Goal: Task Accomplishment & Management: Manage account settings

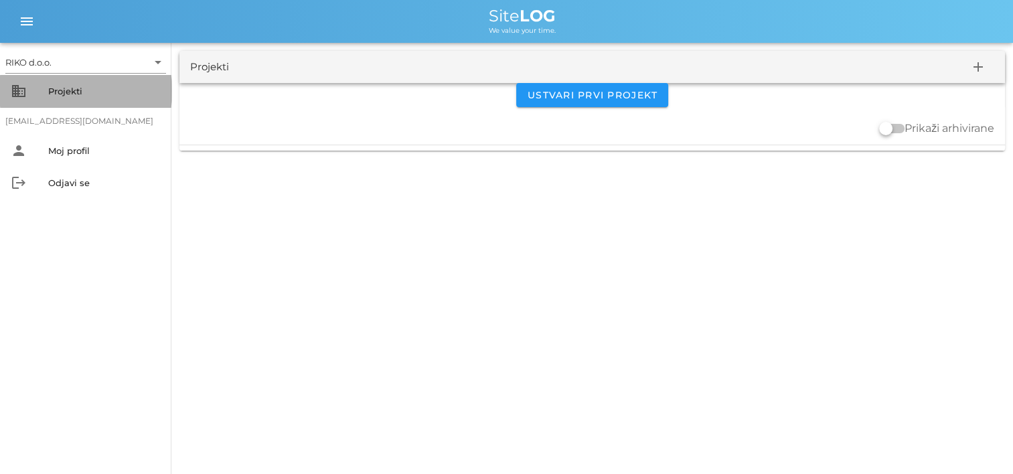
click at [99, 102] on div "business Projekti" at bounding box center [85, 91] width 171 height 32
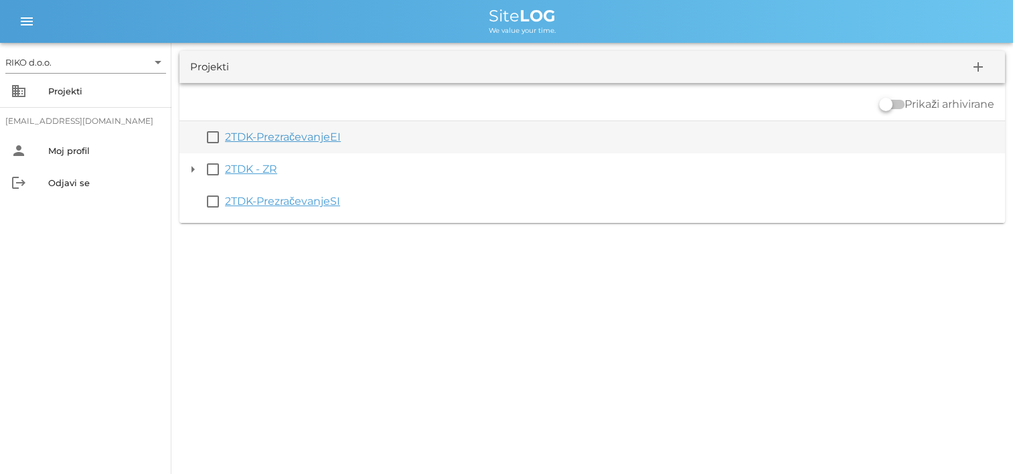
click at [321, 134] on link "2TDK-PrezračevanjeEI" at bounding box center [283, 137] width 116 height 13
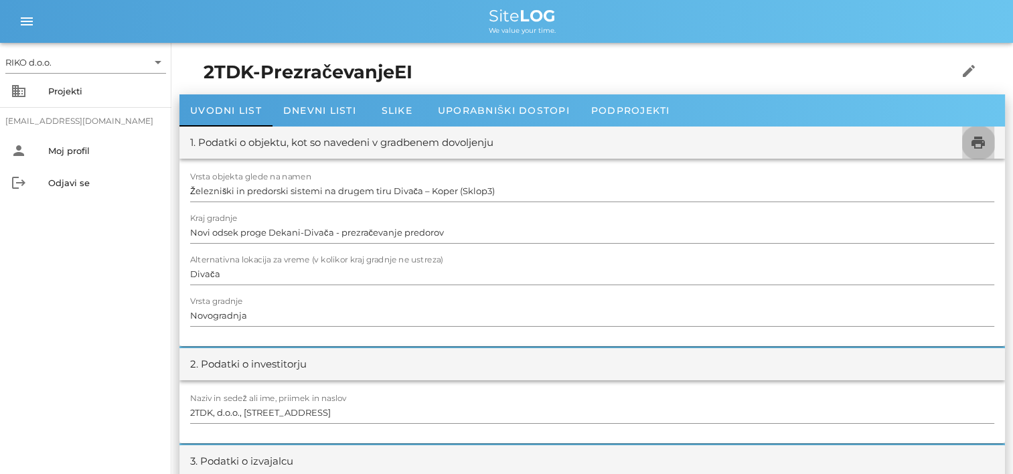
click at [978, 147] on icon "print" at bounding box center [978, 143] width 16 height 16
click at [316, 117] on div "Dnevni listi" at bounding box center [319, 110] width 94 height 32
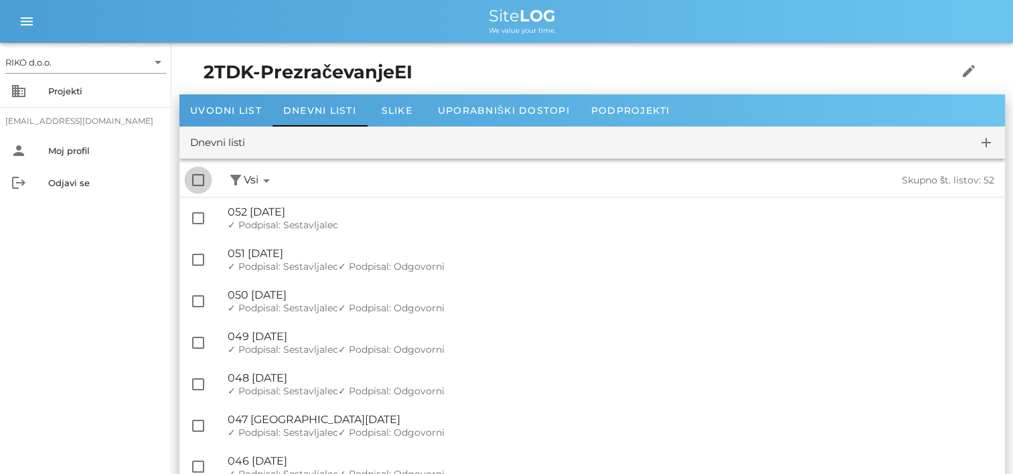
click at [197, 179] on div at bounding box center [198, 180] width 23 height 23
checkbox input "true"
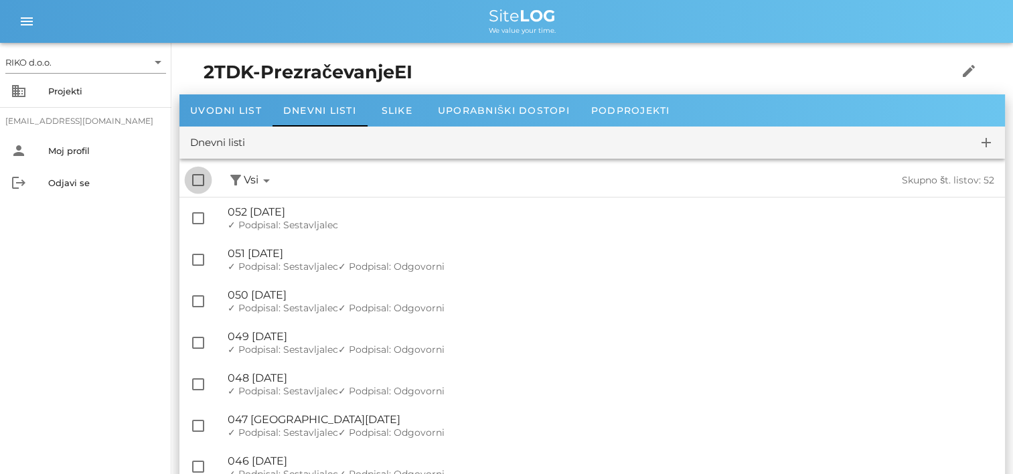
checkbox input "true"
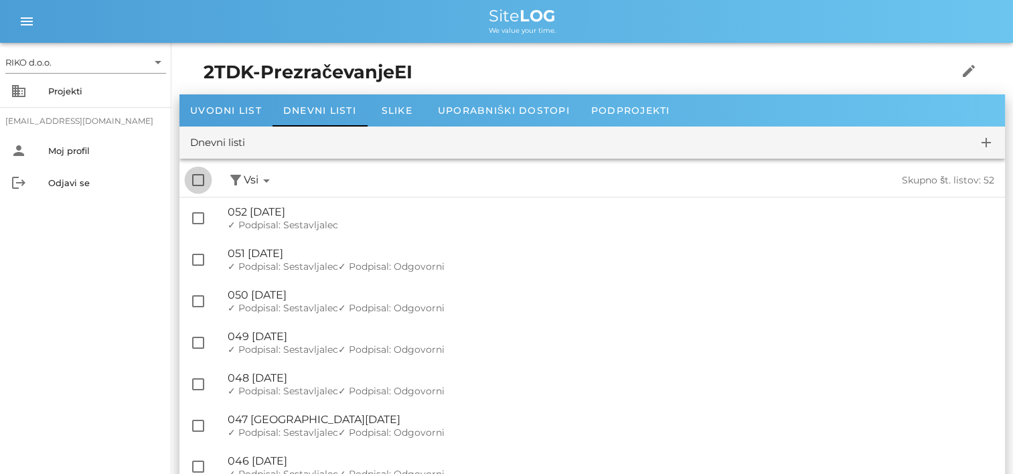
checkbox input "true"
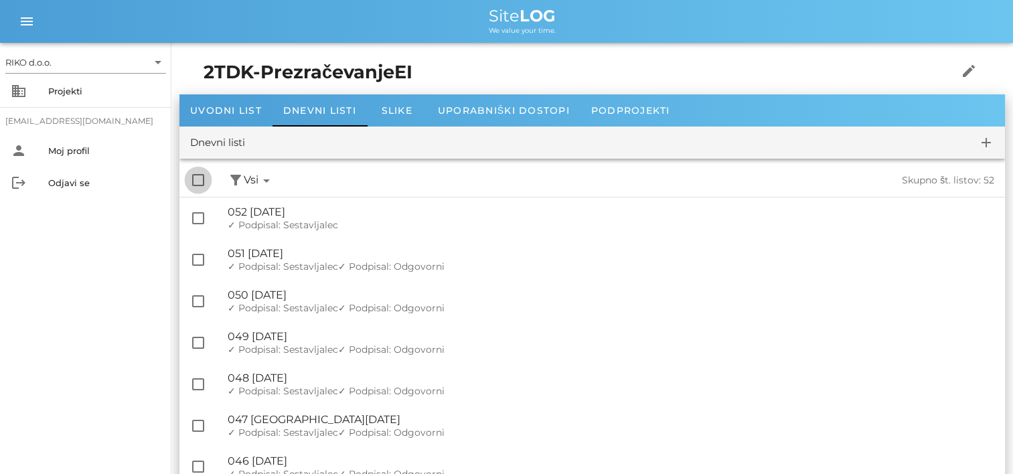
checkbox input "true"
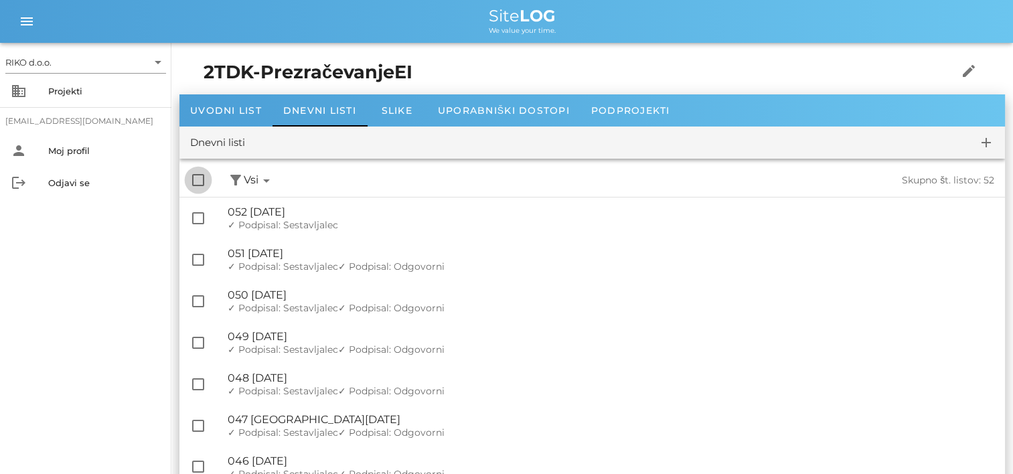
checkbox input "true"
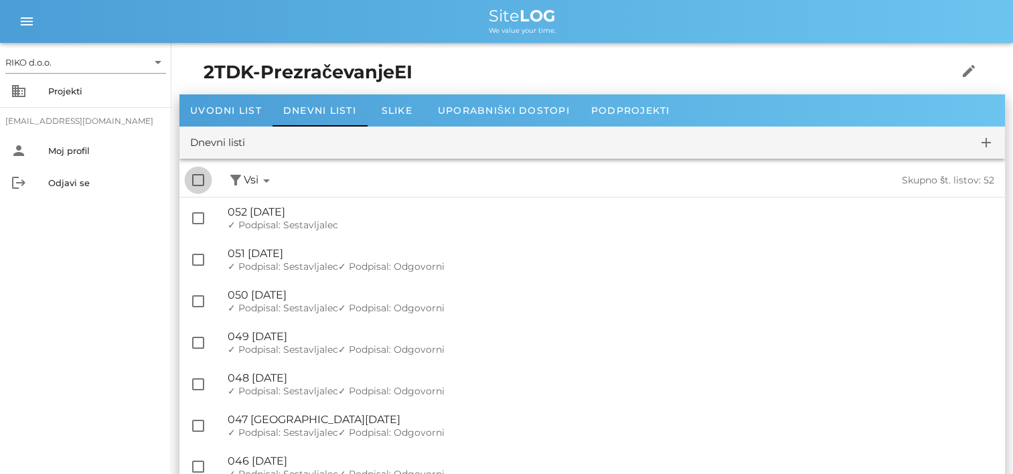
checkbox input "true"
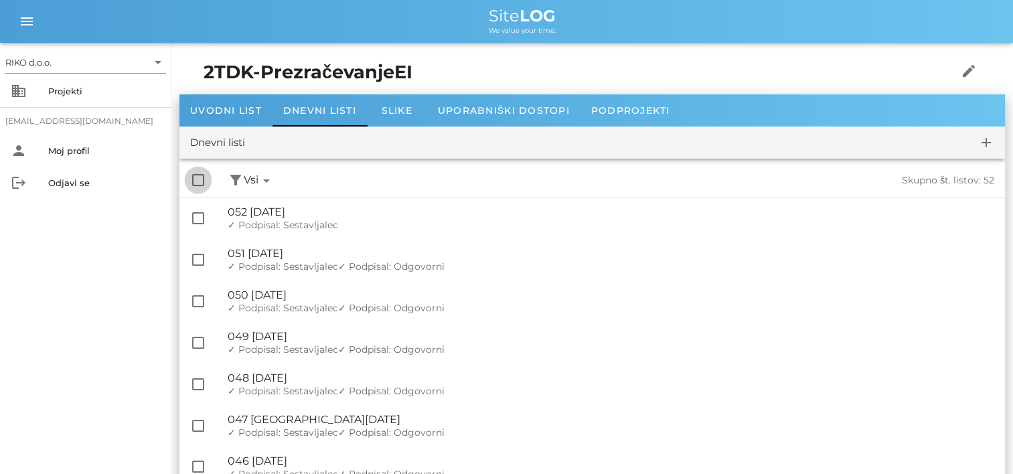
checkbox input "true"
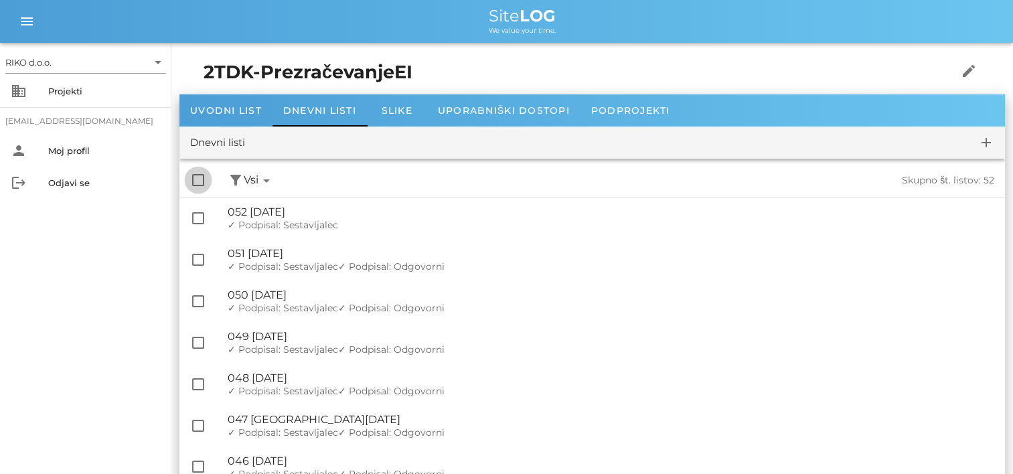
checkbox input "true"
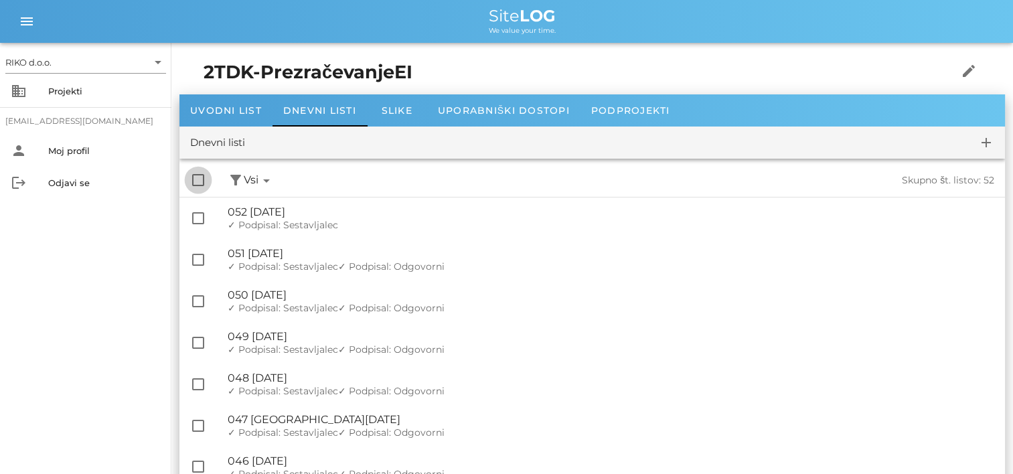
checkbox input "true"
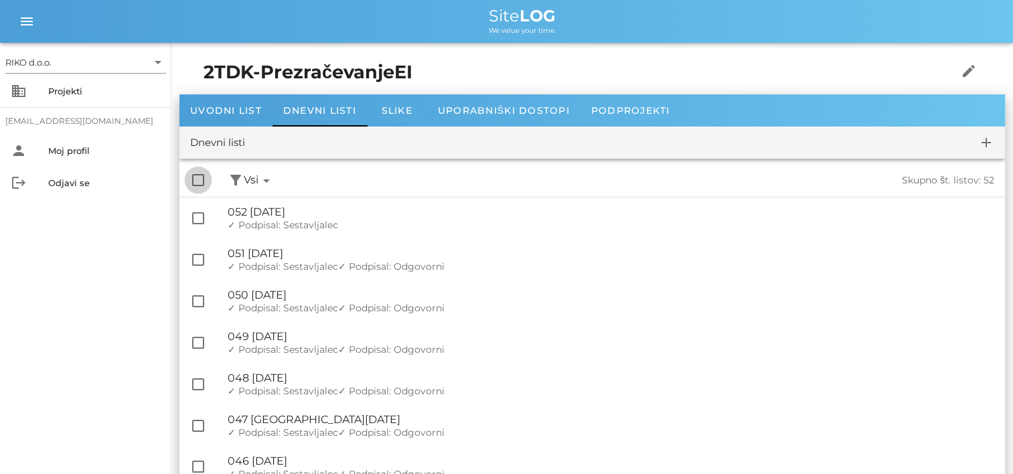
checkbox input "true"
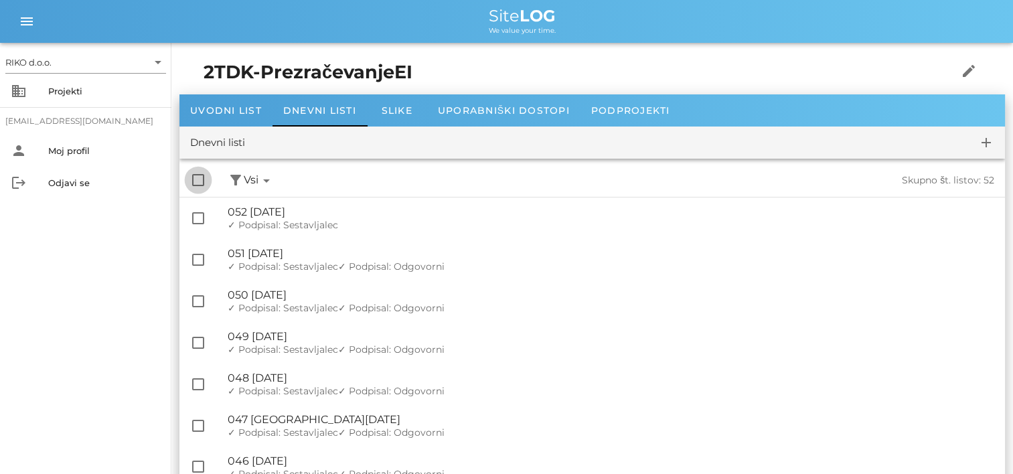
checkbox input "true"
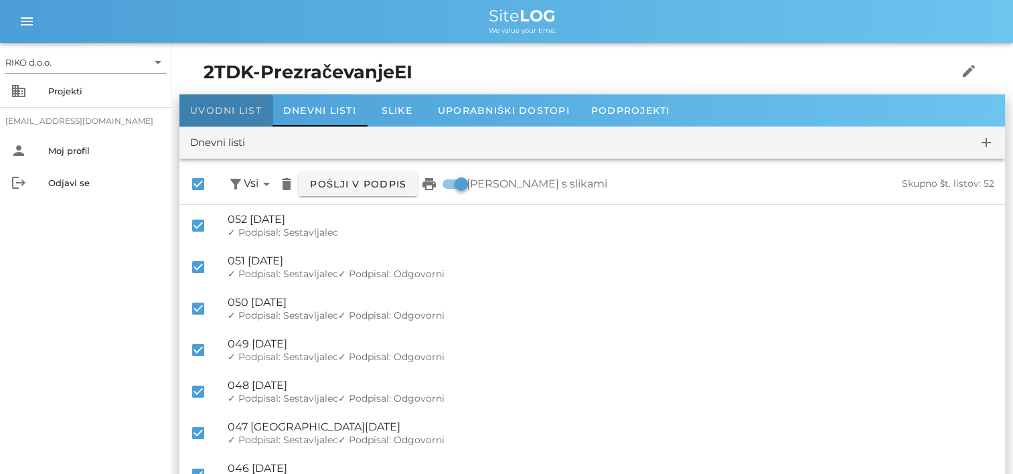
click at [243, 107] on span "Uvodni list" at bounding box center [226, 110] width 72 height 12
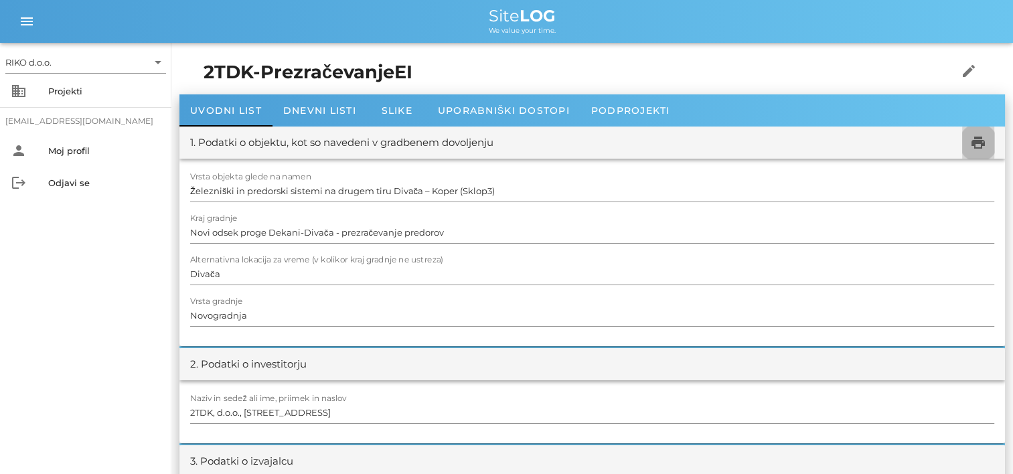
click at [991, 141] on span "print" at bounding box center [978, 143] width 32 height 16
click at [331, 111] on span "Dnevni listi" at bounding box center [319, 110] width 73 height 12
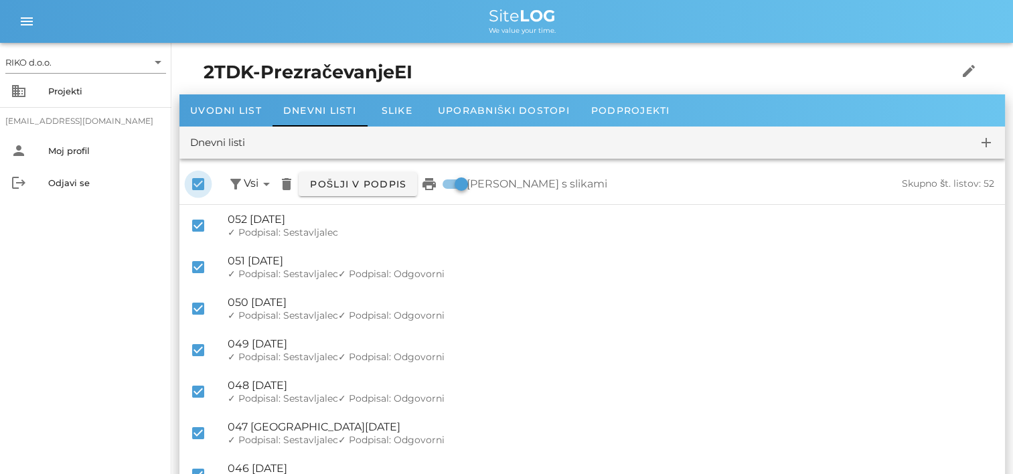
click at [195, 183] on div at bounding box center [198, 184] width 23 height 23
checkbox input "false"
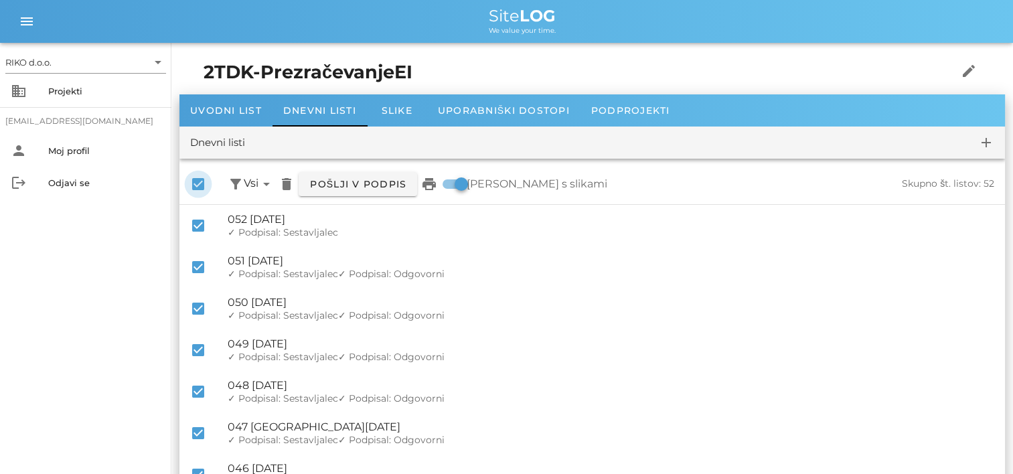
checkbox input "false"
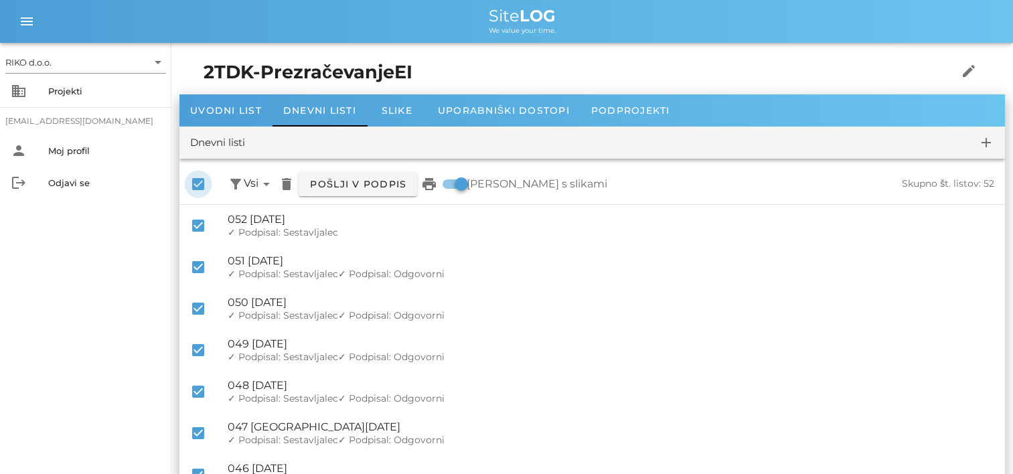
checkbox input "false"
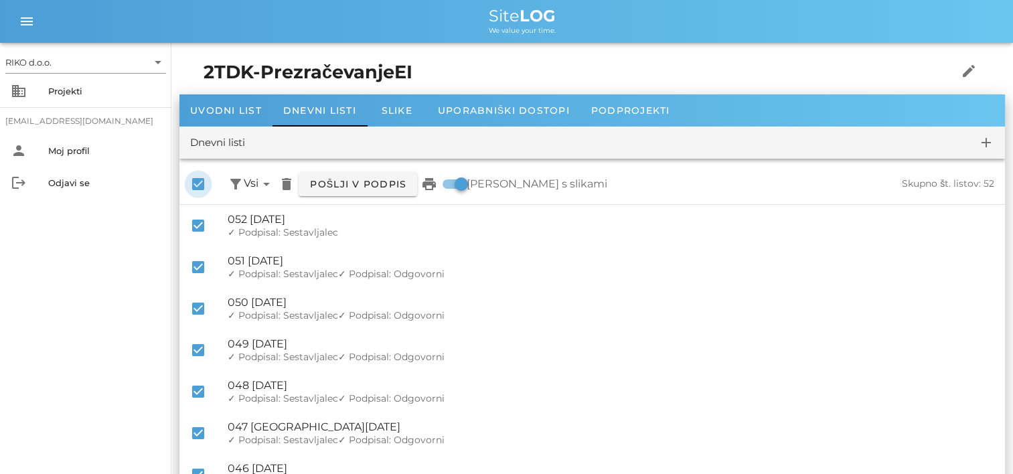
checkbox input "false"
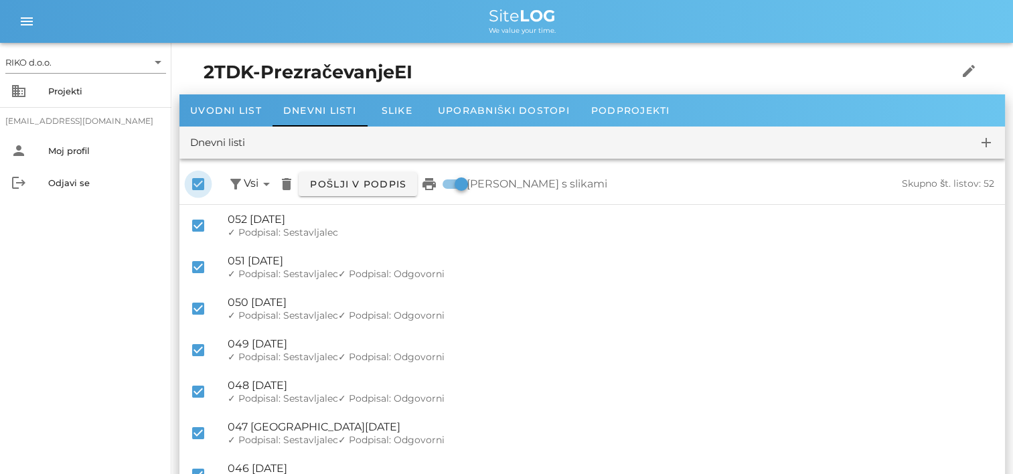
checkbox input "false"
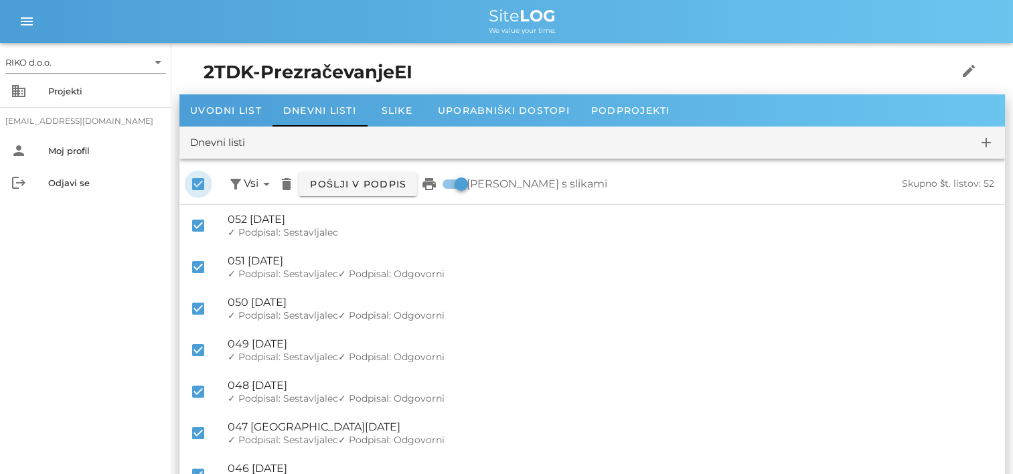
checkbox input "false"
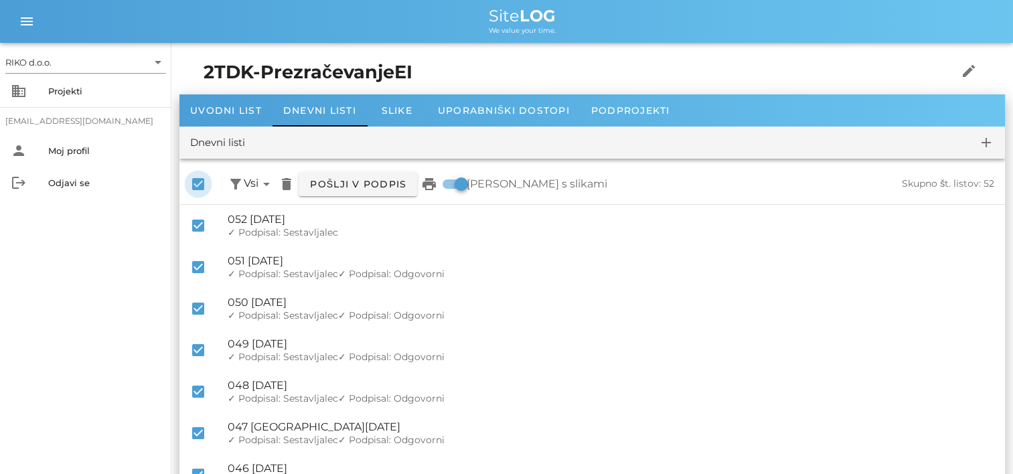
checkbox input "false"
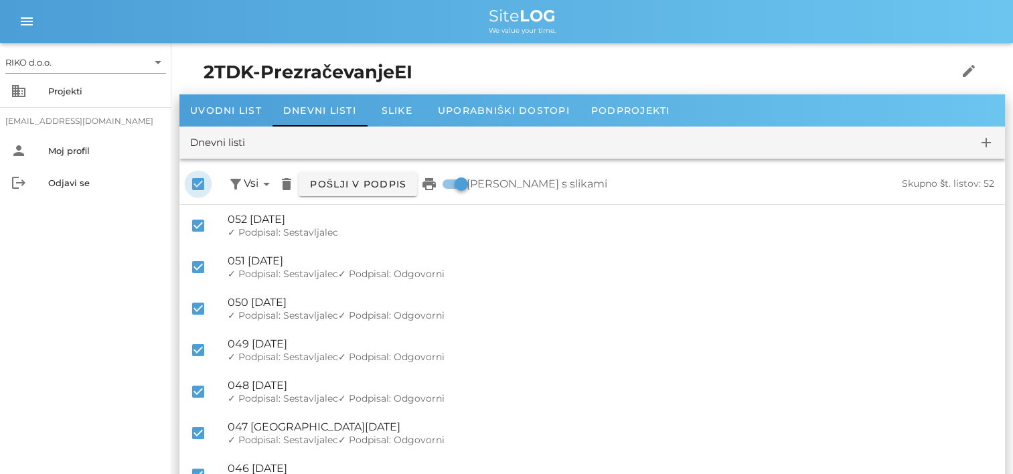
checkbox input "false"
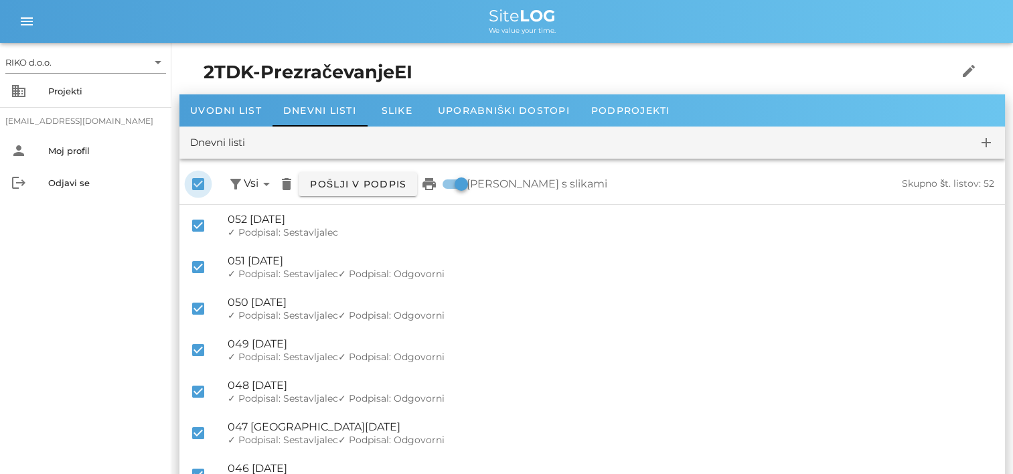
checkbox input "false"
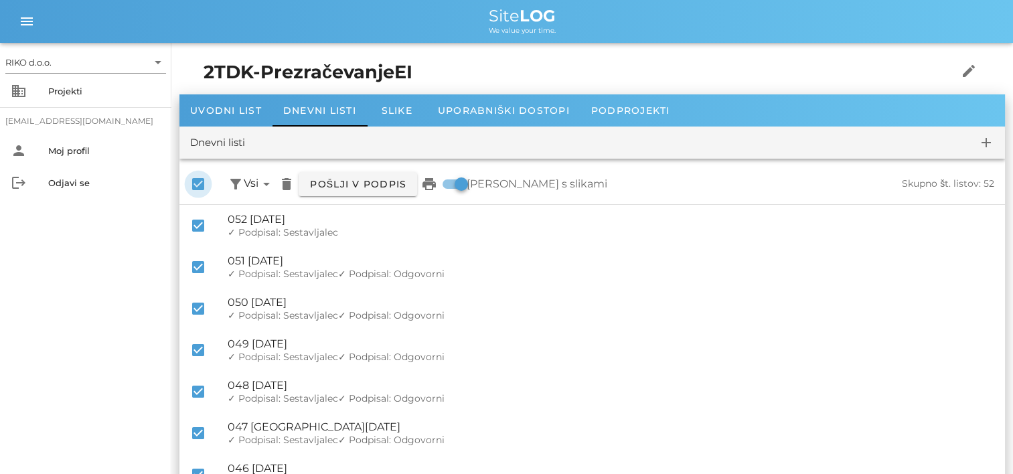
checkbox input "false"
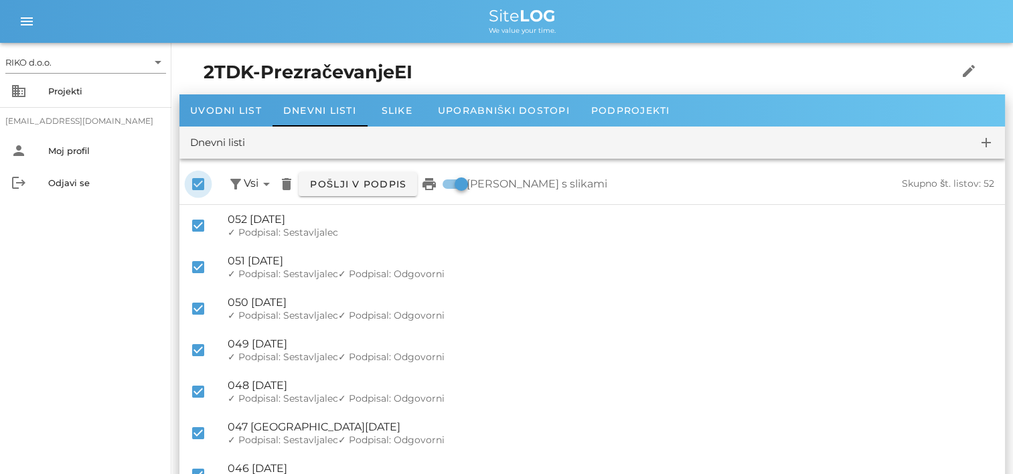
checkbox input "false"
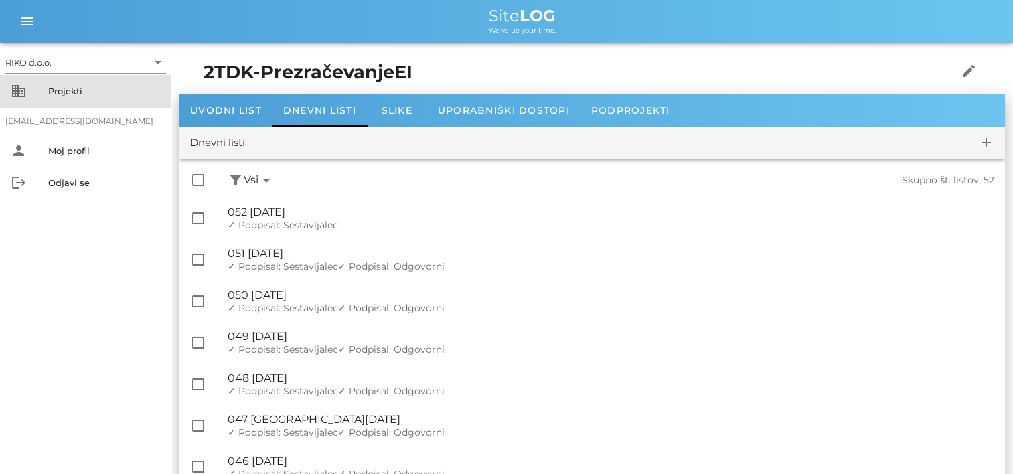
click at [82, 98] on div "Projekti" at bounding box center [104, 90] width 112 height 21
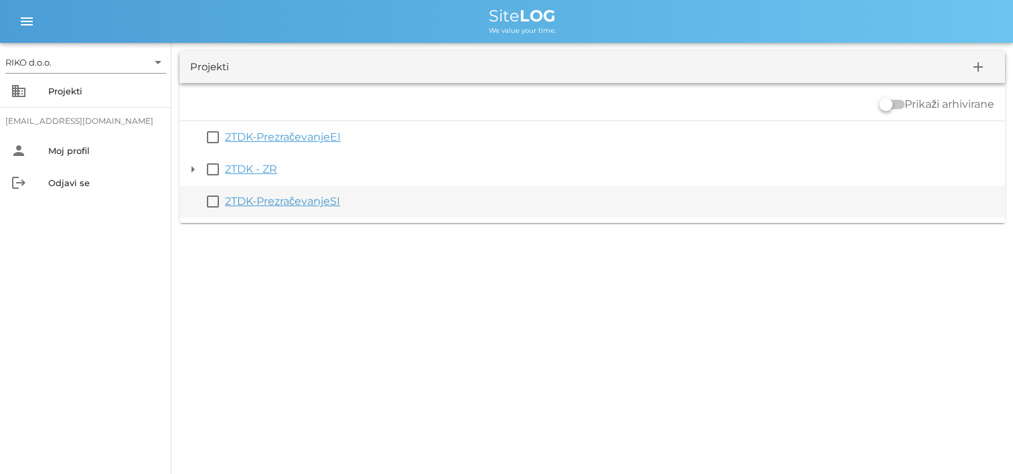
click at [266, 198] on link "2TDK-PrezračevanjeSI" at bounding box center [282, 201] width 115 height 13
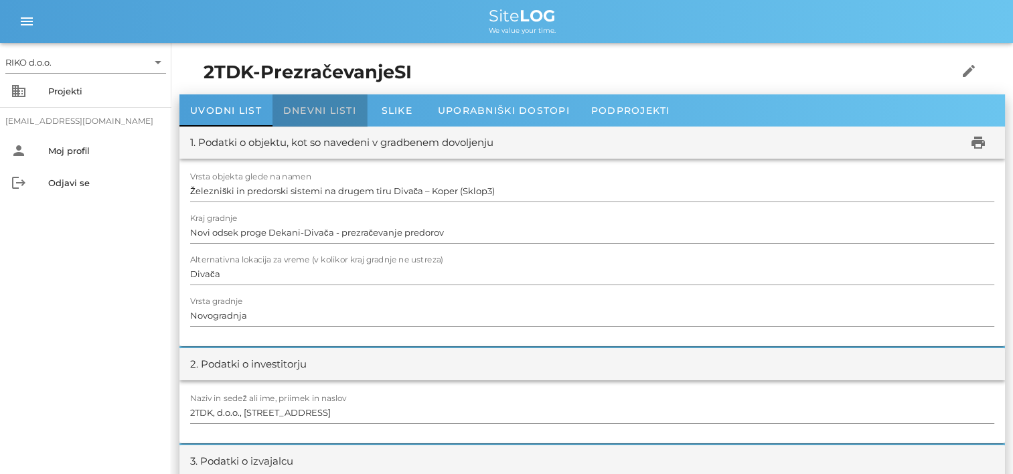
click at [318, 102] on div "Dnevni listi" at bounding box center [319, 110] width 94 height 32
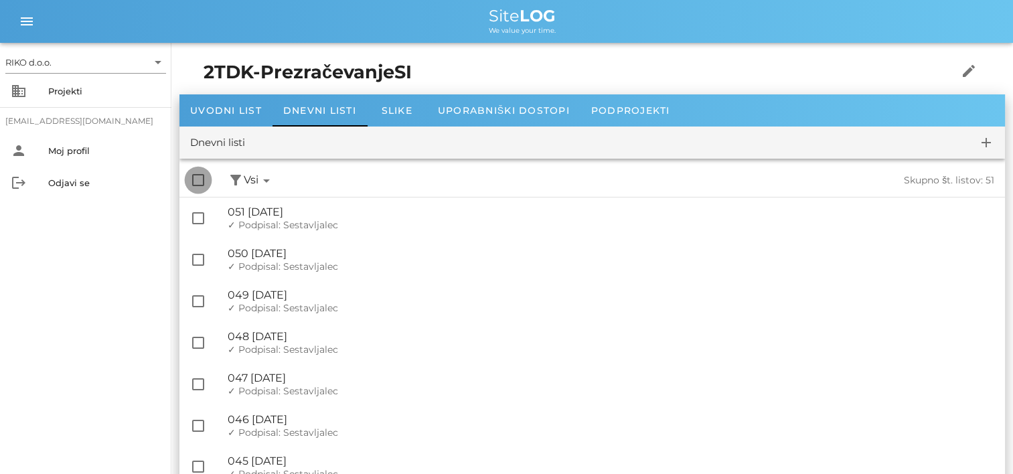
click at [198, 188] on div at bounding box center [198, 180] width 23 height 23
checkbox input "true"
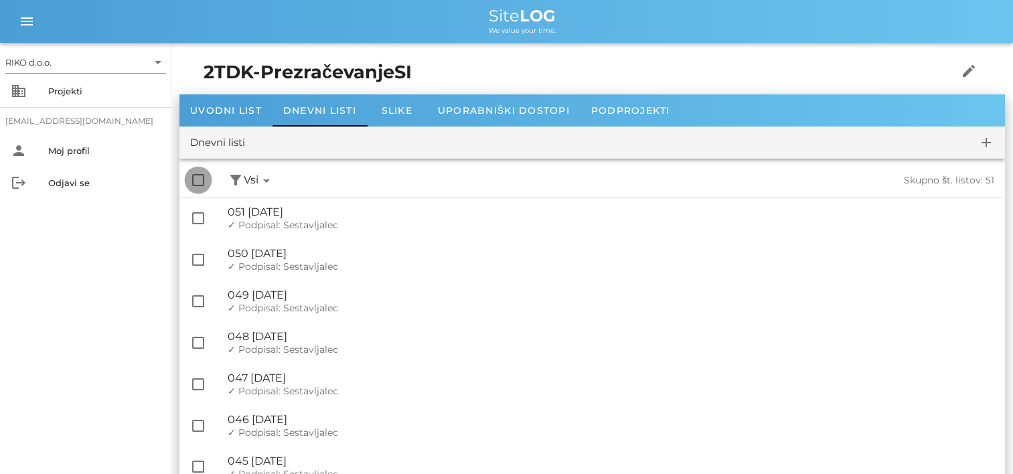
checkbox input "true"
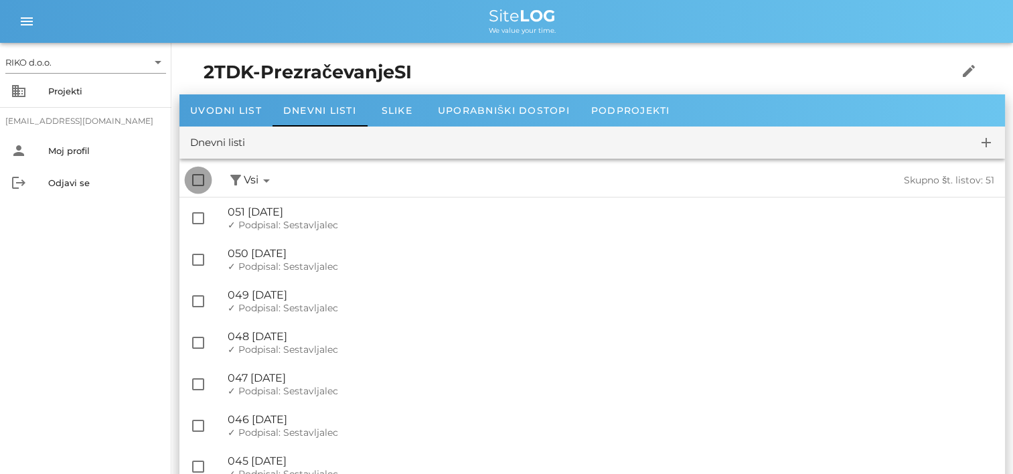
checkbox input "true"
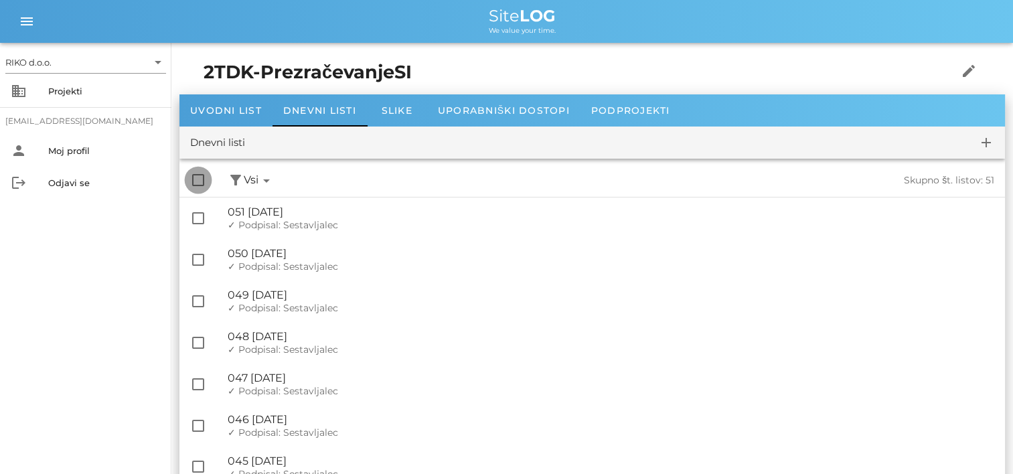
checkbox input "true"
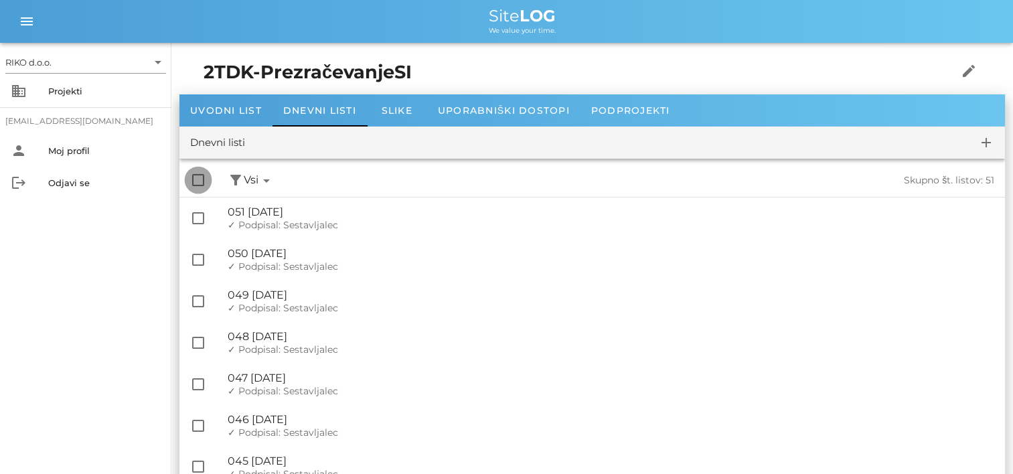
checkbox input "true"
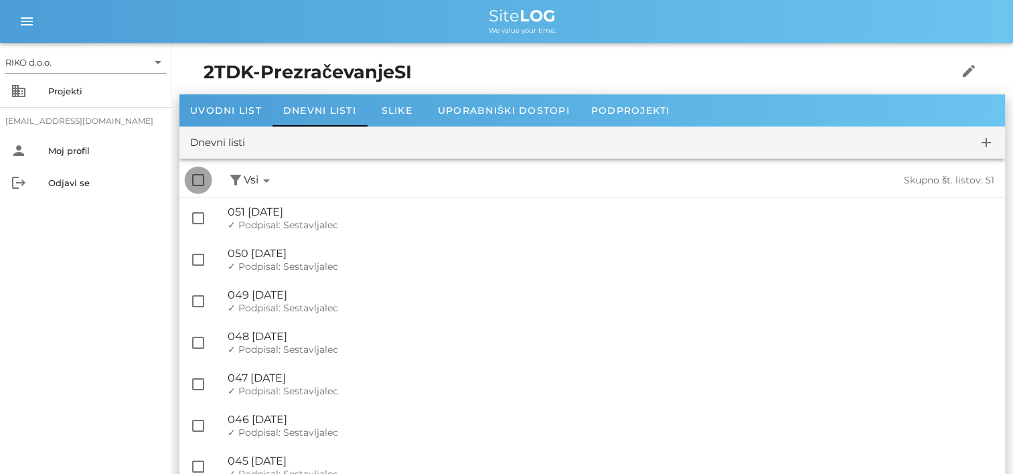
checkbox input "true"
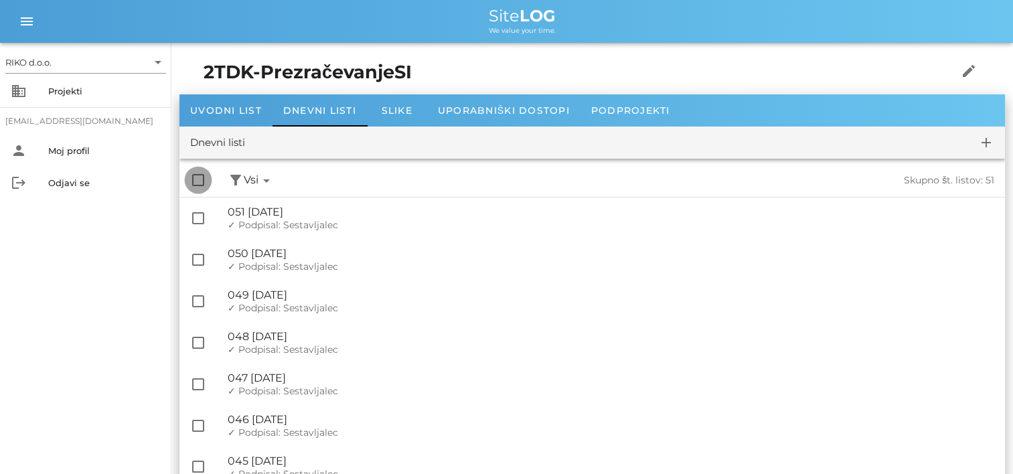
checkbox input "true"
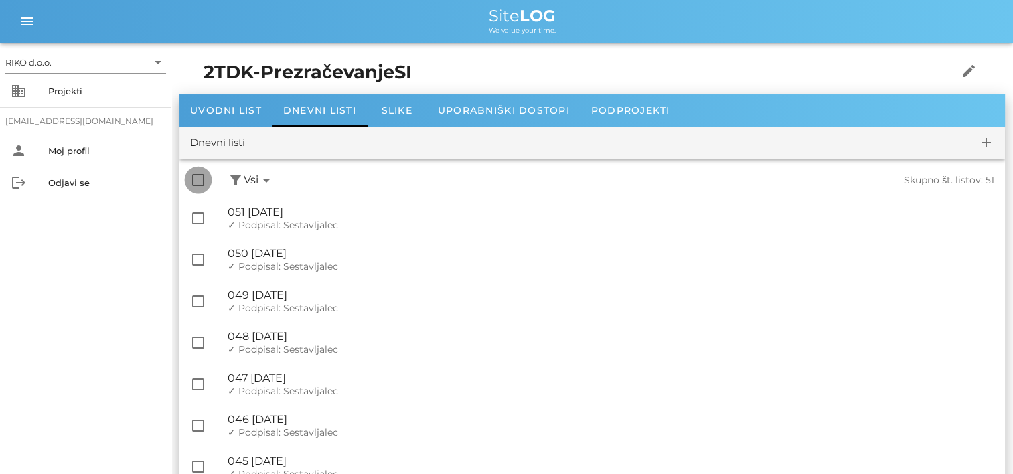
checkbox input "true"
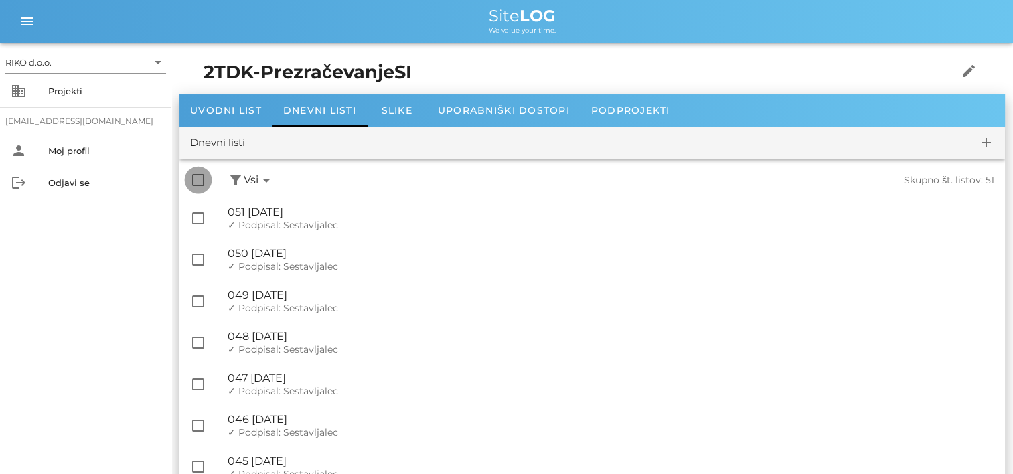
checkbox input "true"
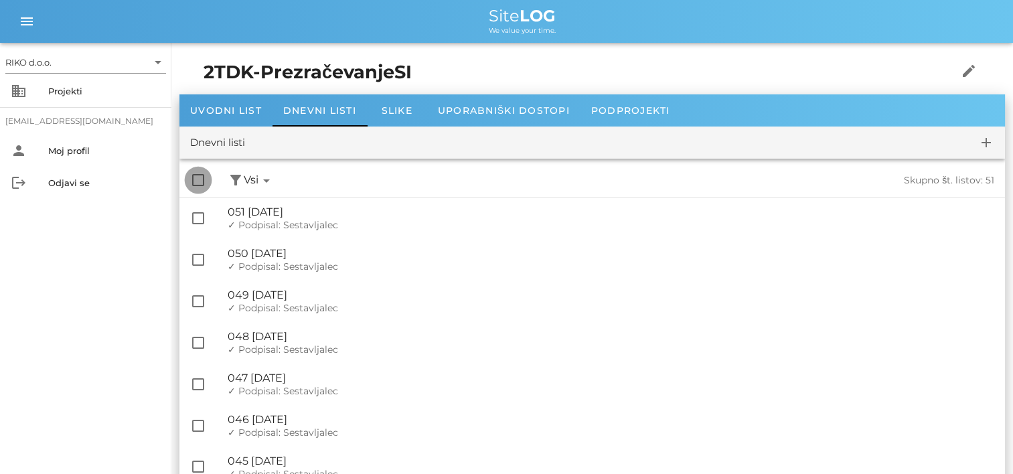
checkbox input "true"
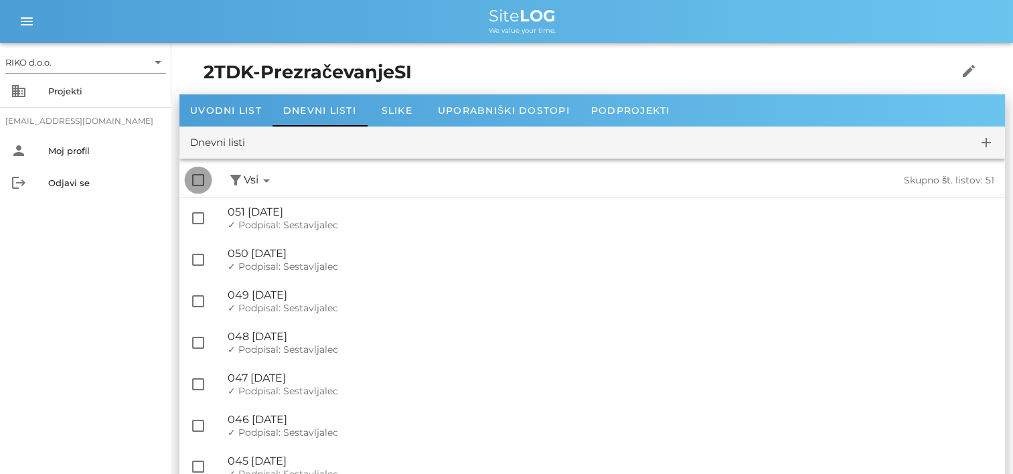
checkbox input "true"
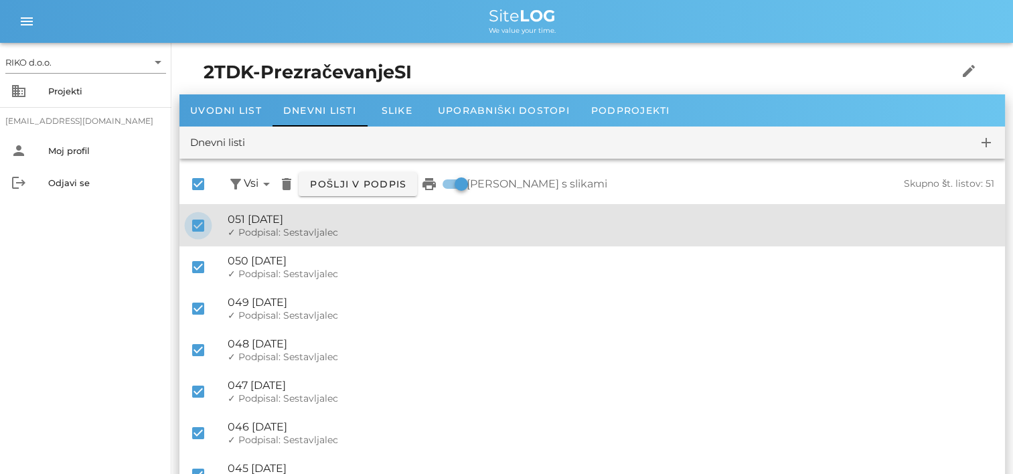
click at [199, 227] on div at bounding box center [198, 225] width 23 height 23
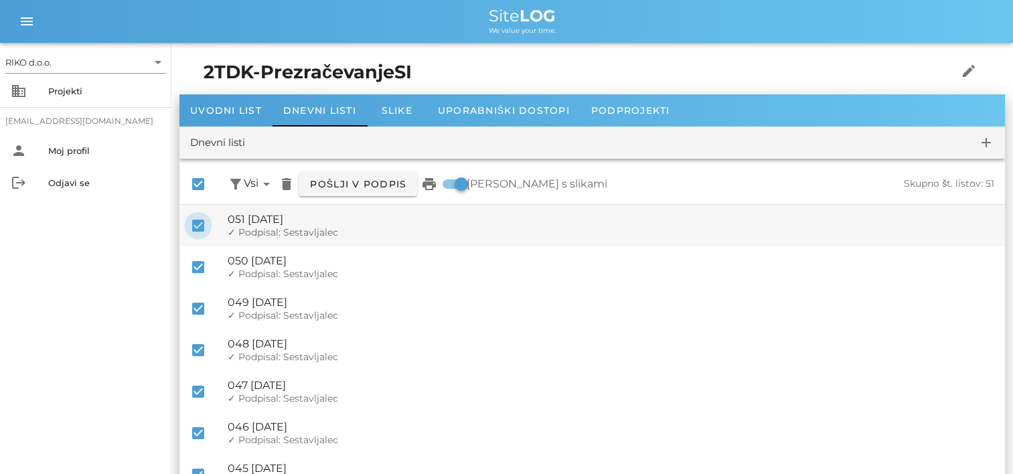
checkbox input "false"
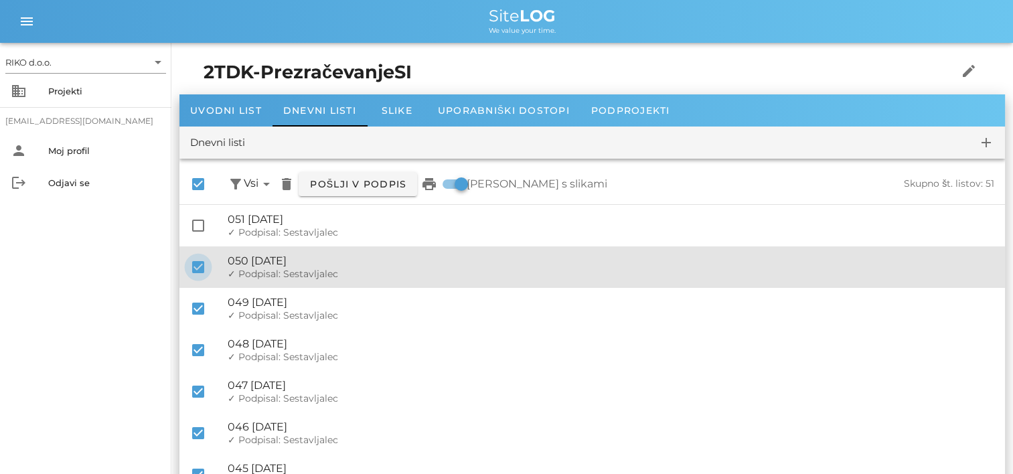
click at [197, 256] on div at bounding box center [198, 267] width 23 height 23
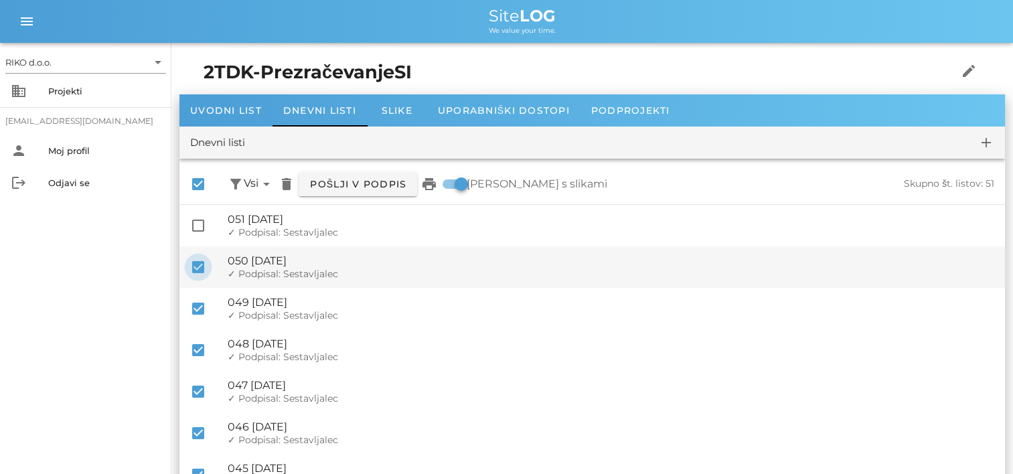
checkbox input "false"
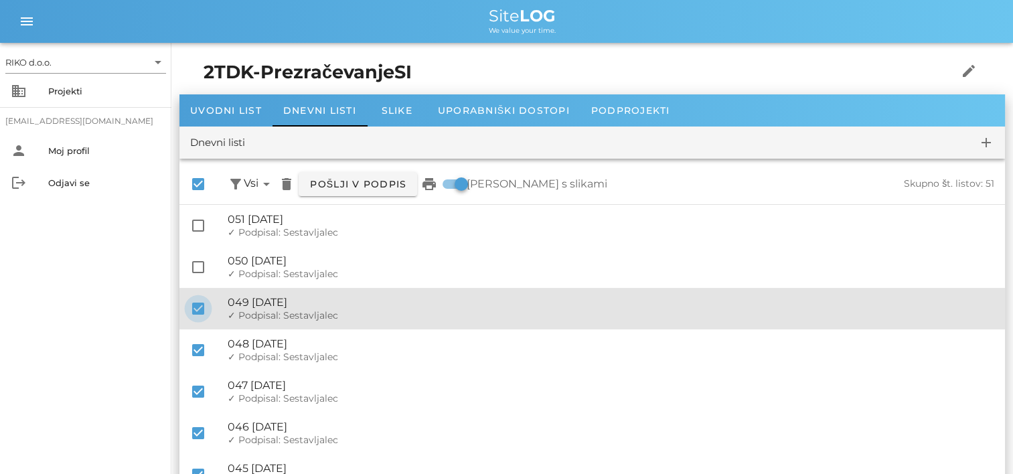
click at [196, 309] on div at bounding box center [198, 308] width 23 height 23
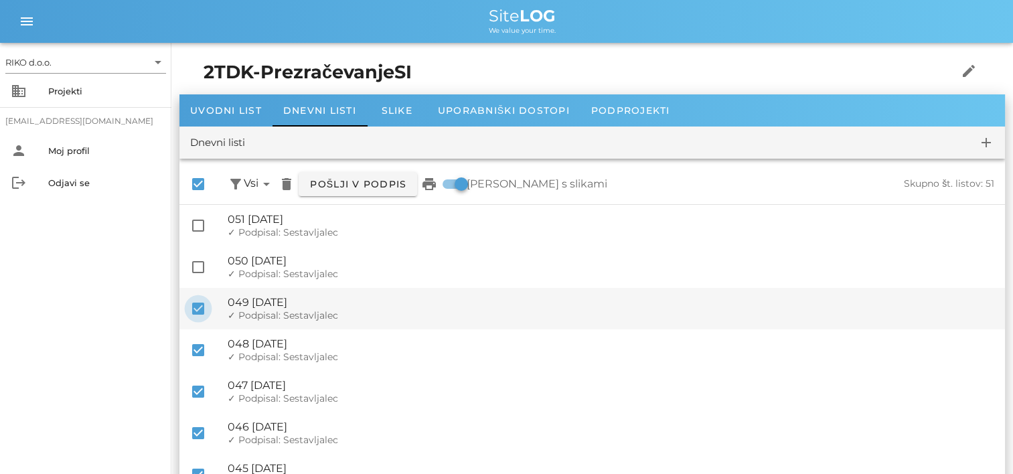
checkbox input "false"
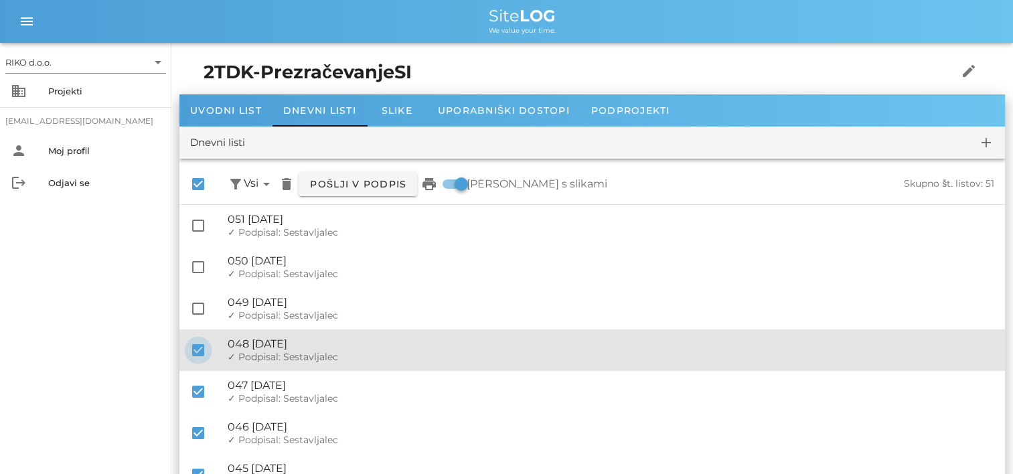
click at [195, 353] on div at bounding box center [198, 350] width 23 height 23
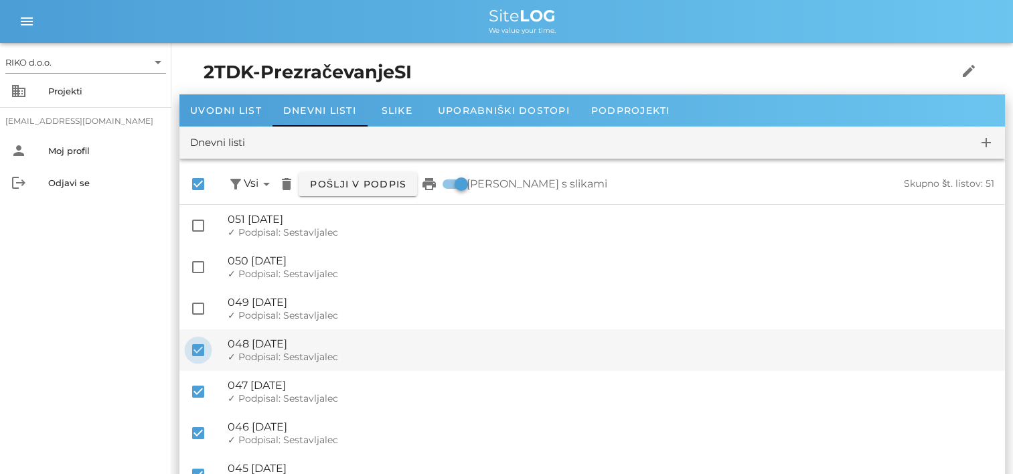
checkbox input "false"
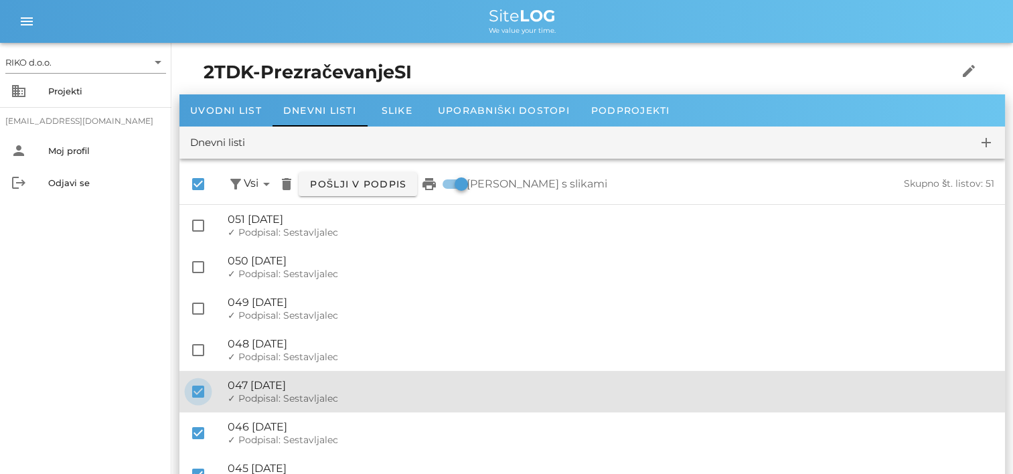
click at [194, 384] on div at bounding box center [198, 391] width 23 height 23
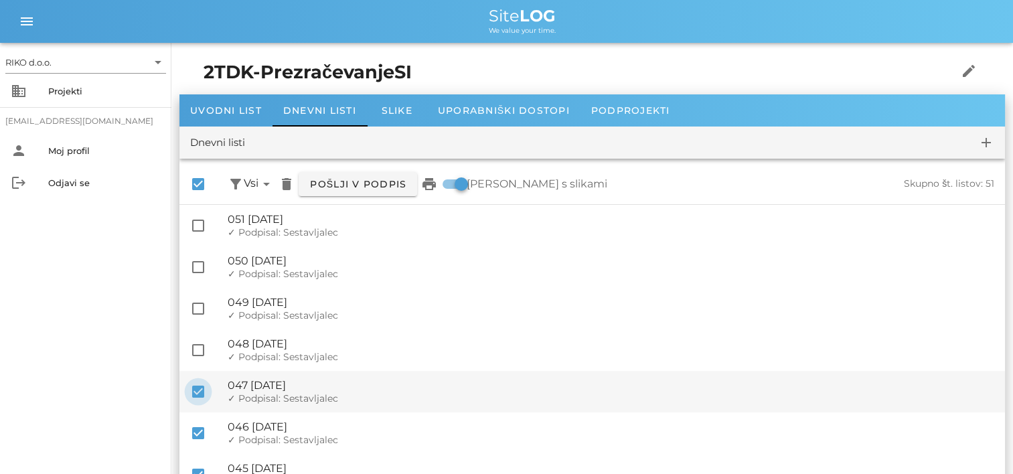
checkbox input "false"
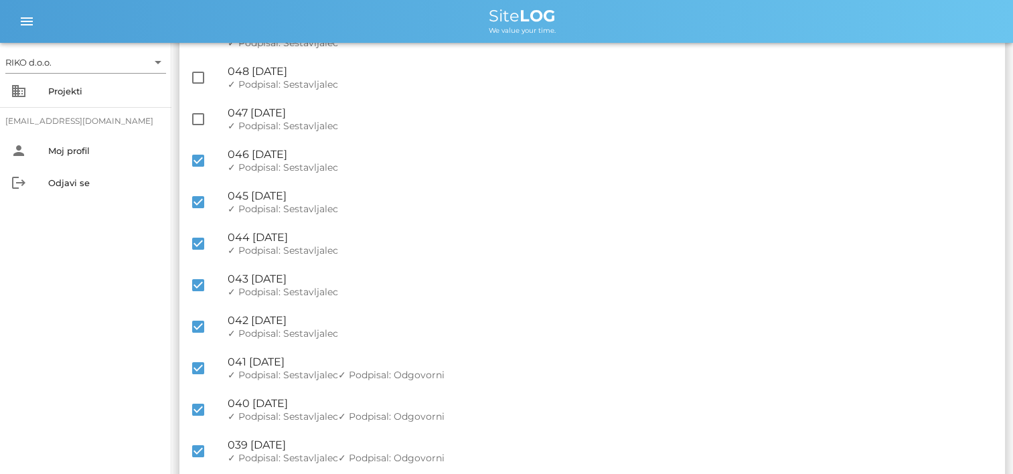
scroll to position [276, 0]
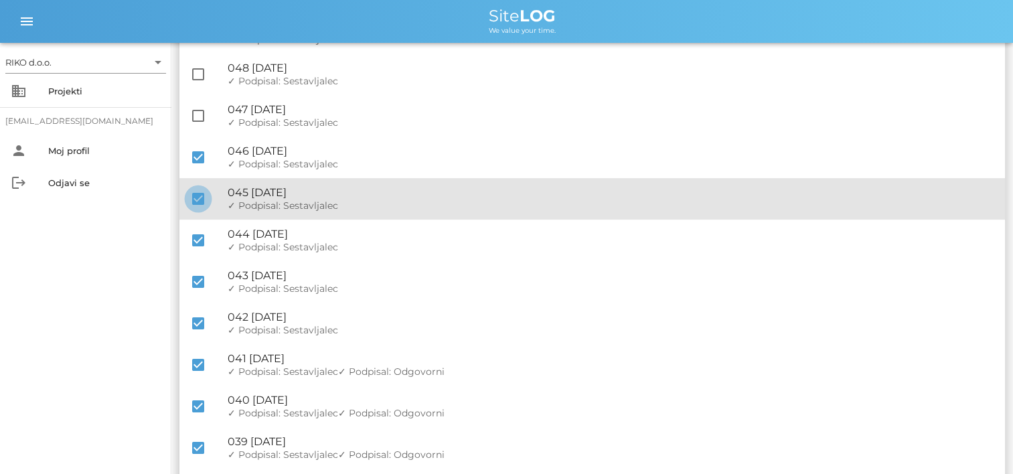
click at [203, 198] on div at bounding box center [198, 198] width 23 height 23
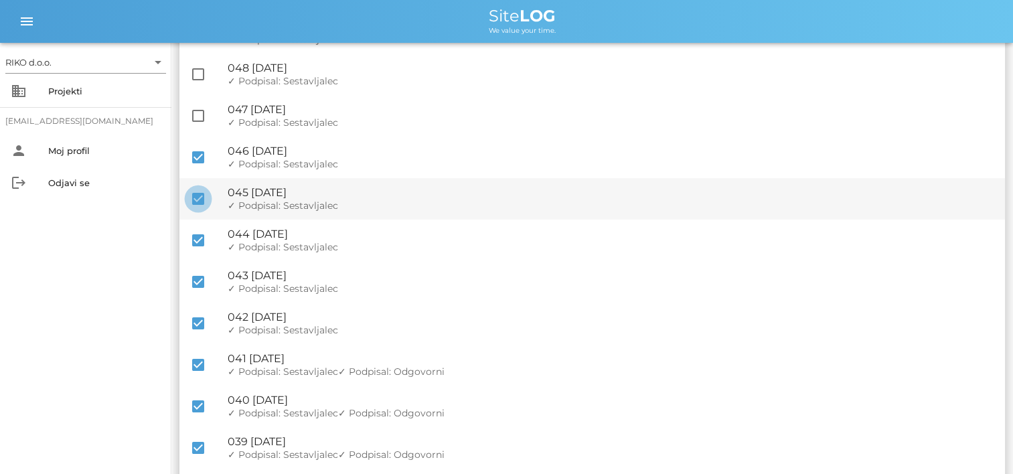
checkbox input "false"
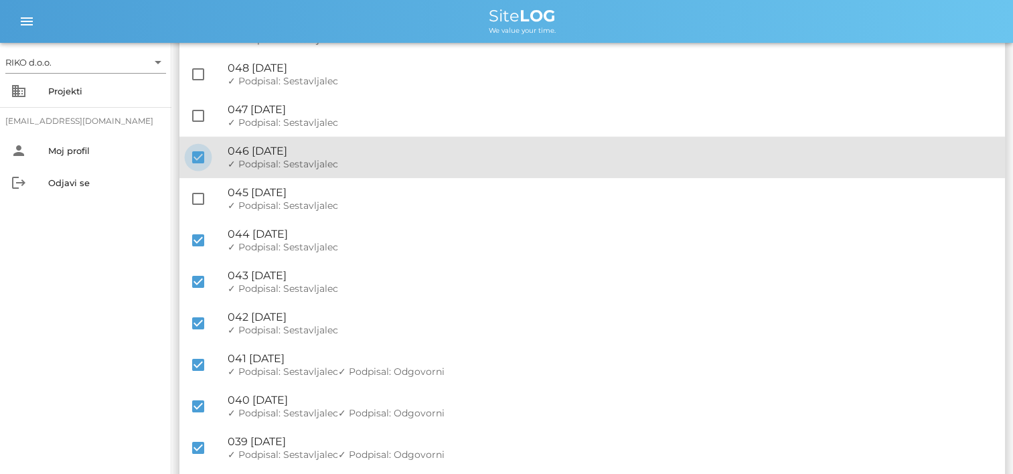
click at [193, 146] on div at bounding box center [198, 157] width 23 height 23
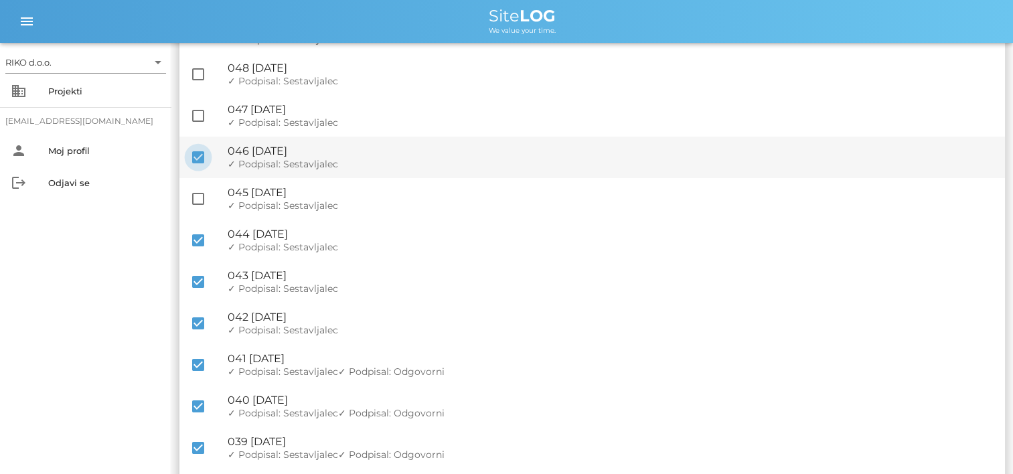
checkbox input "false"
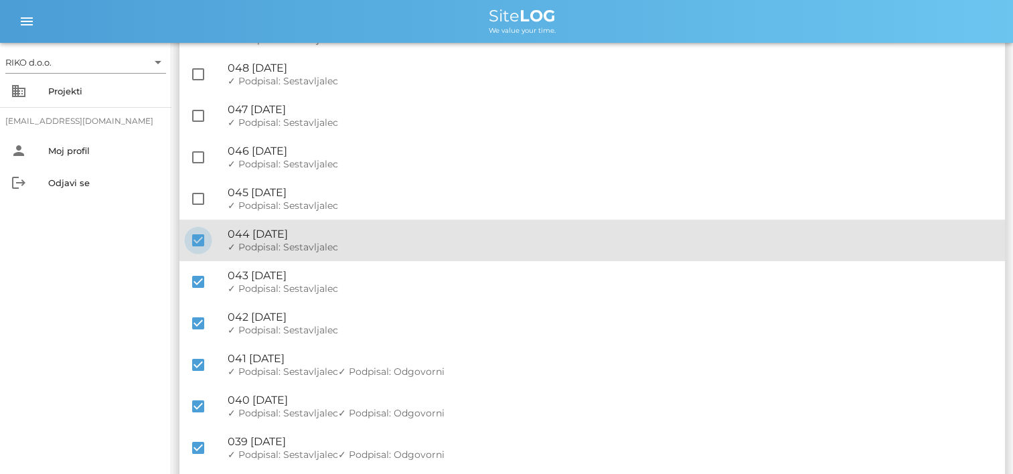
click at [196, 242] on div at bounding box center [198, 240] width 23 height 23
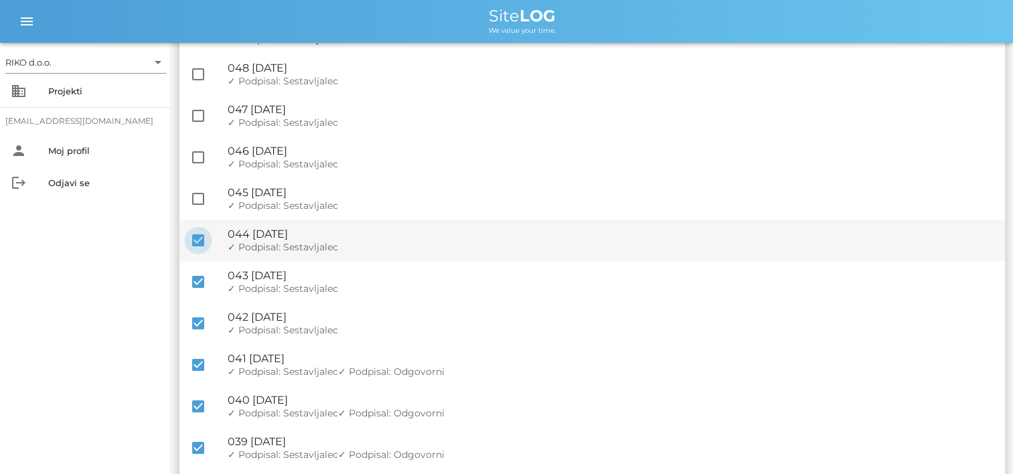
checkbox input "false"
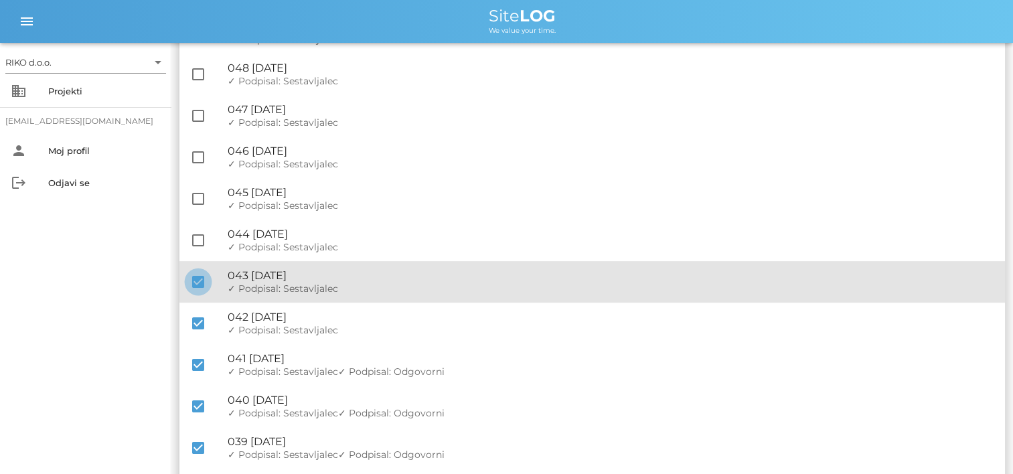
click at [196, 287] on div at bounding box center [198, 281] width 23 height 23
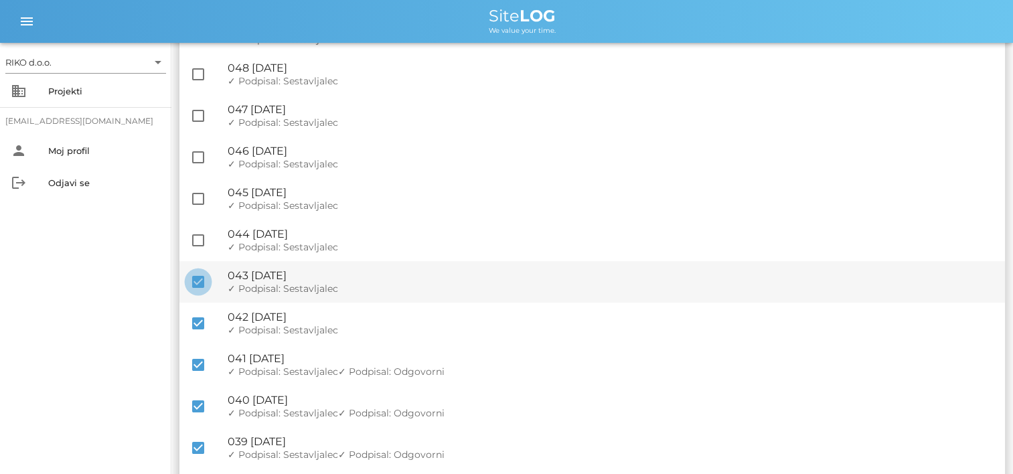
checkbox input "false"
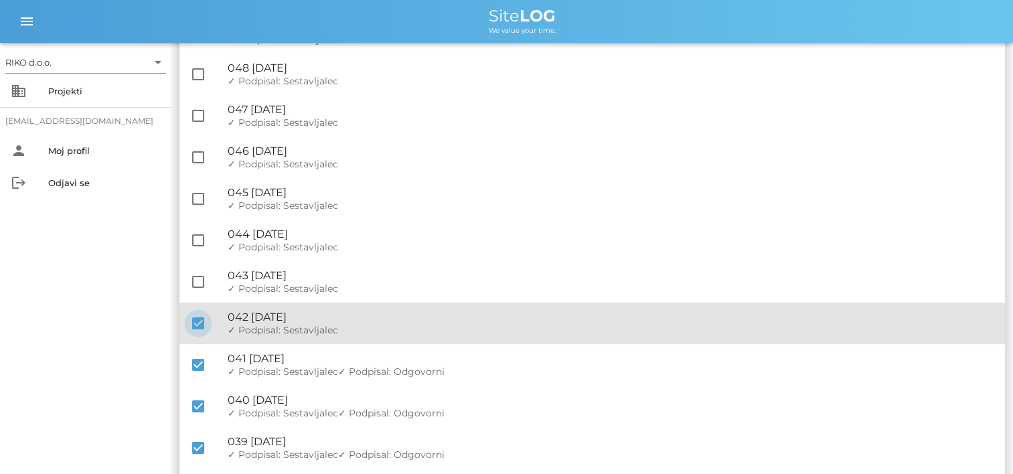
click at [193, 326] on div at bounding box center [198, 323] width 23 height 23
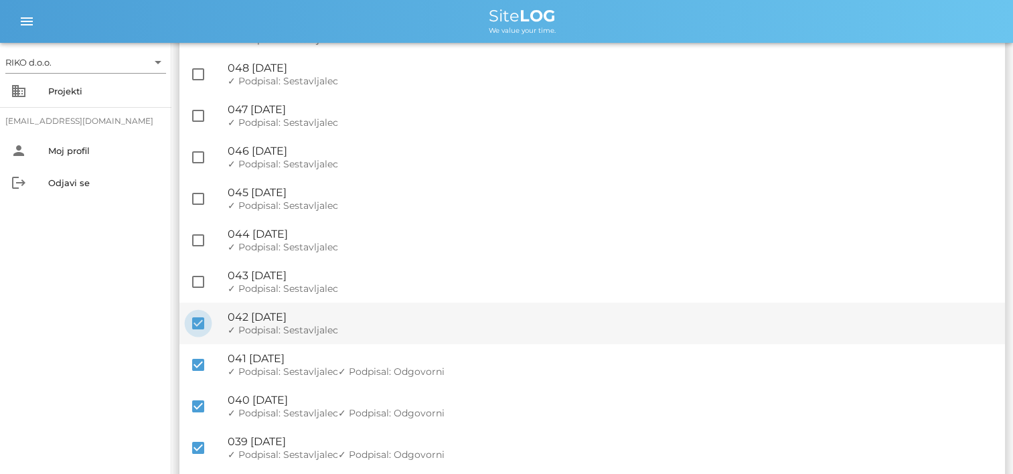
checkbox input "false"
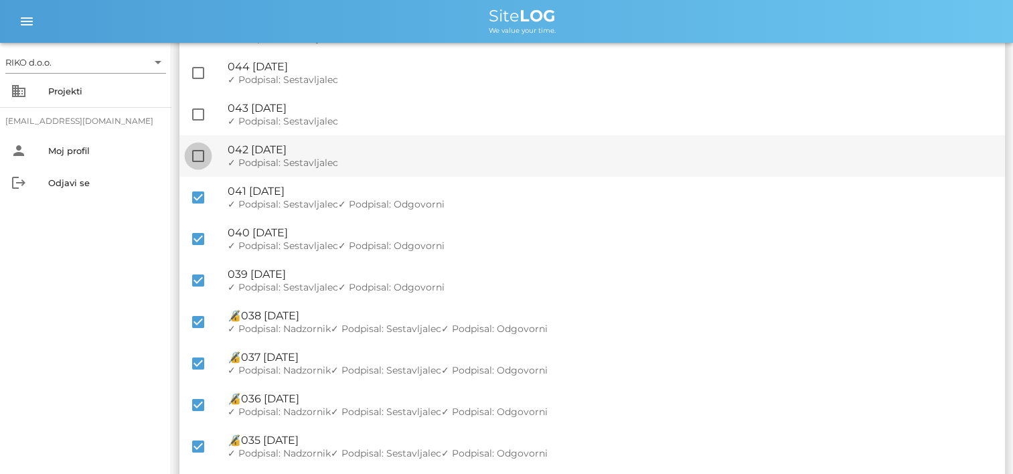
scroll to position [444, 0]
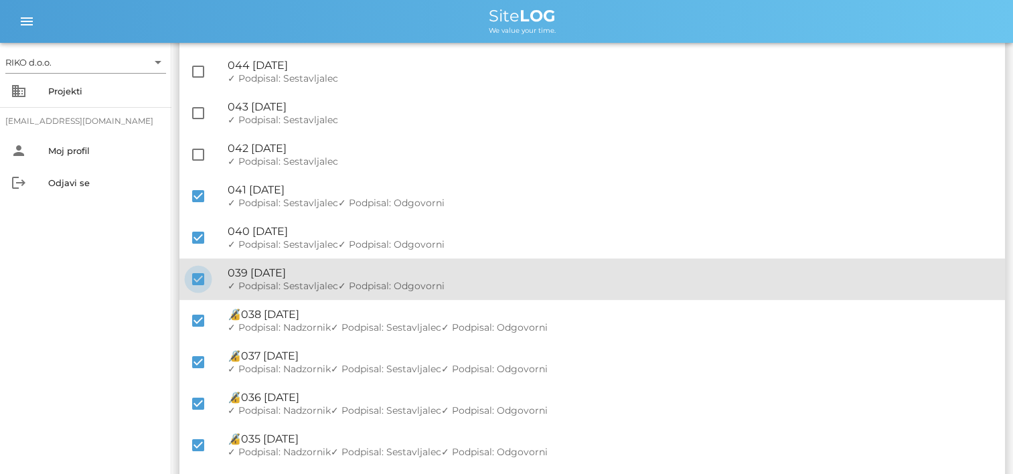
click at [203, 276] on div at bounding box center [198, 279] width 23 height 23
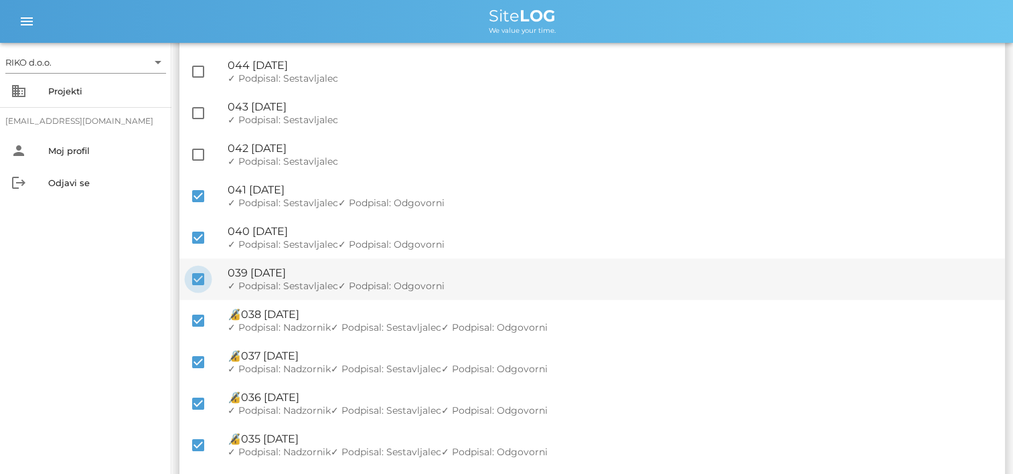
checkbox input "false"
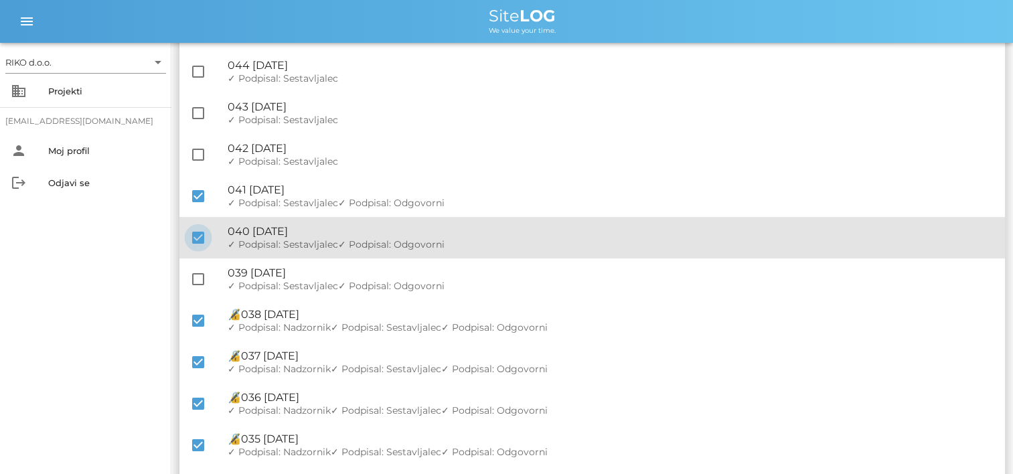
click at [198, 234] on div at bounding box center [198, 237] width 23 height 23
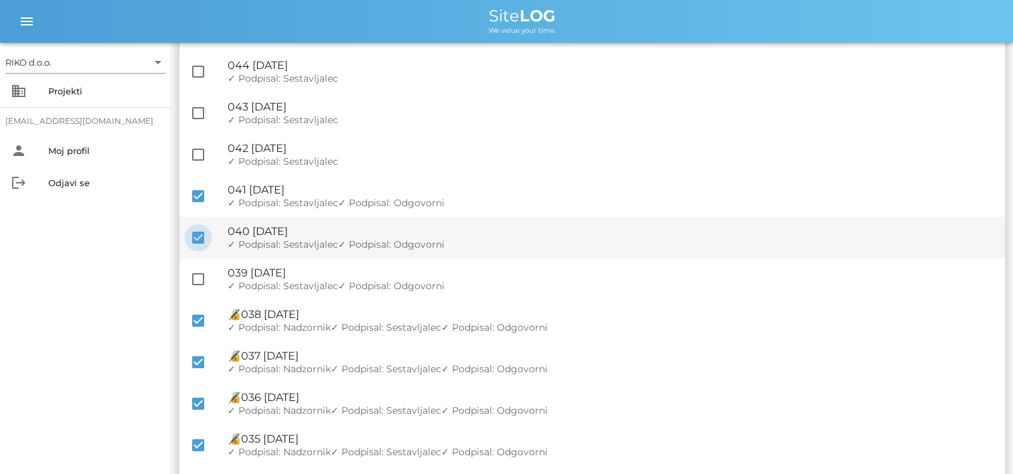
checkbox input "false"
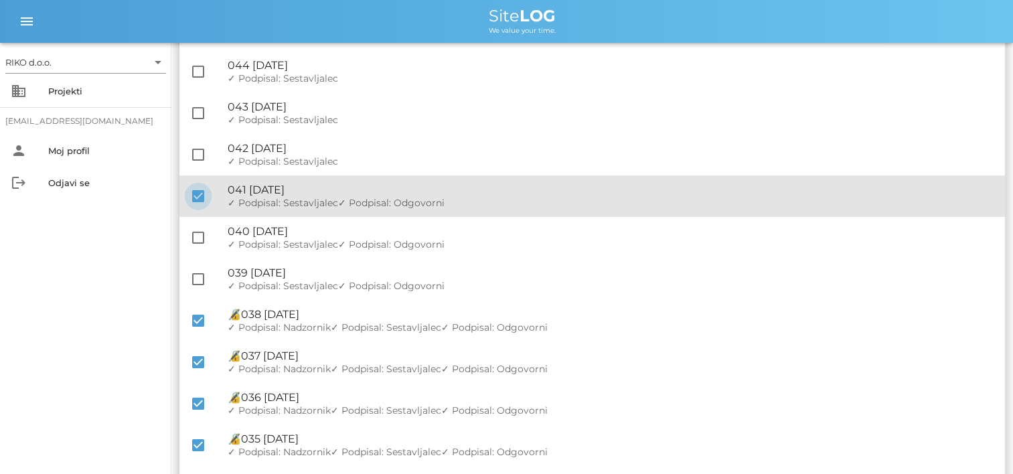
click at [203, 193] on div at bounding box center [198, 196] width 23 height 23
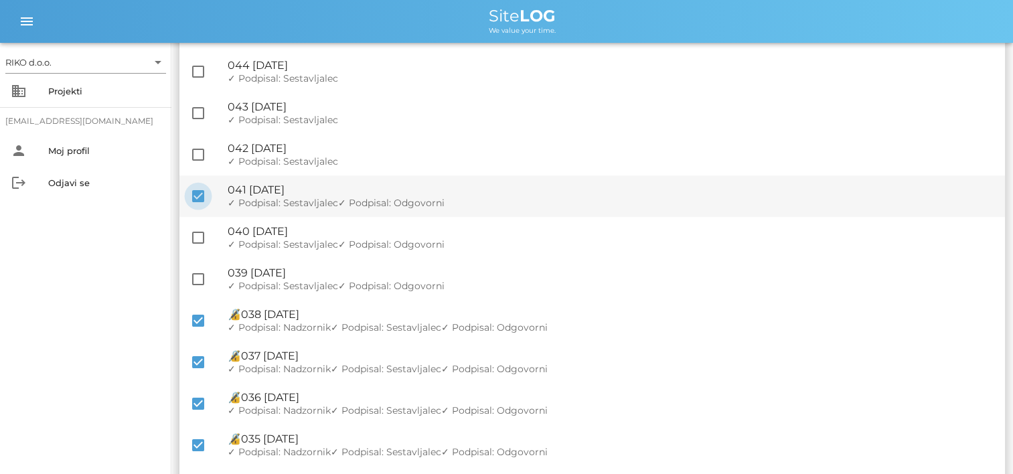
checkbox input "false"
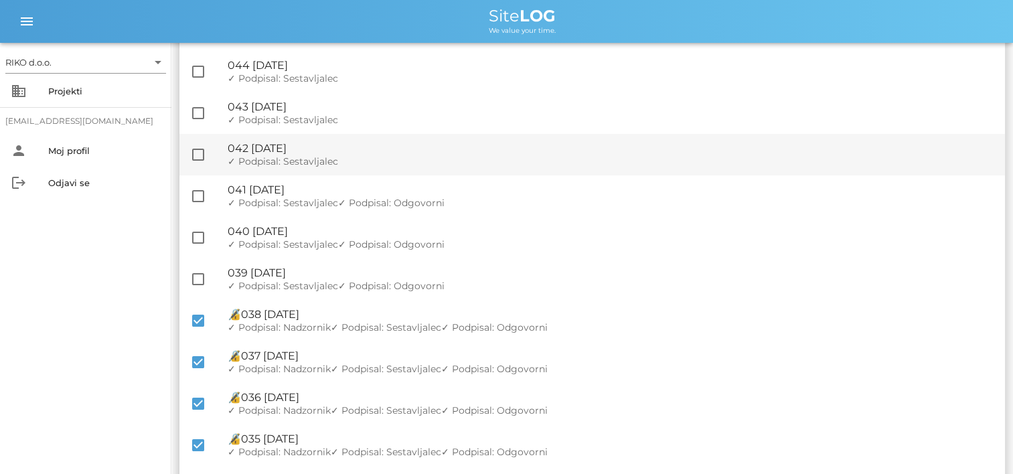
scroll to position [0, 0]
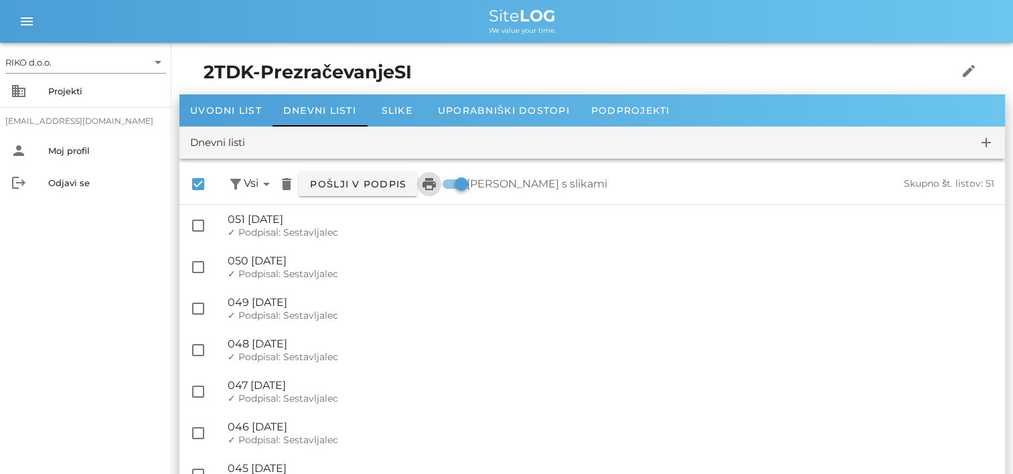
click at [432, 195] on button "print" at bounding box center [429, 184] width 24 height 24
click at [249, 117] on div "Uvodni list" at bounding box center [225, 110] width 93 height 32
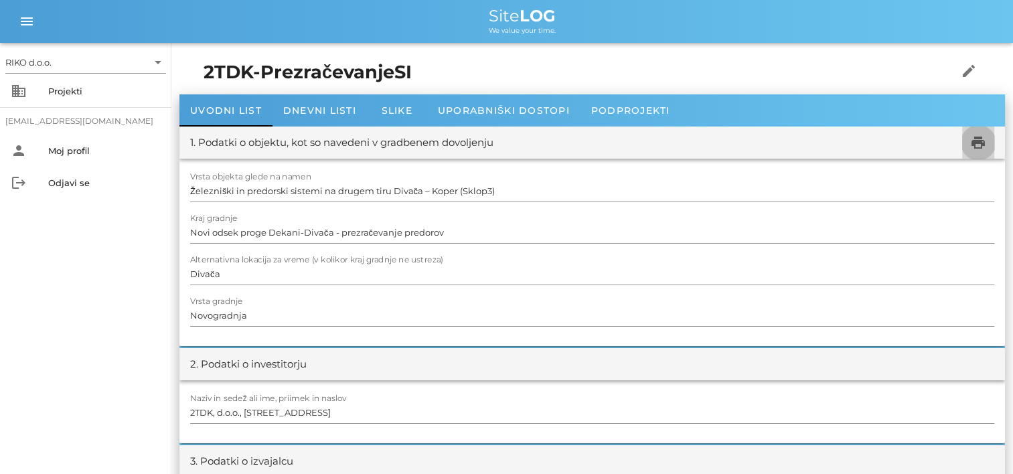
click at [972, 145] on icon "print" at bounding box center [978, 143] width 16 height 16
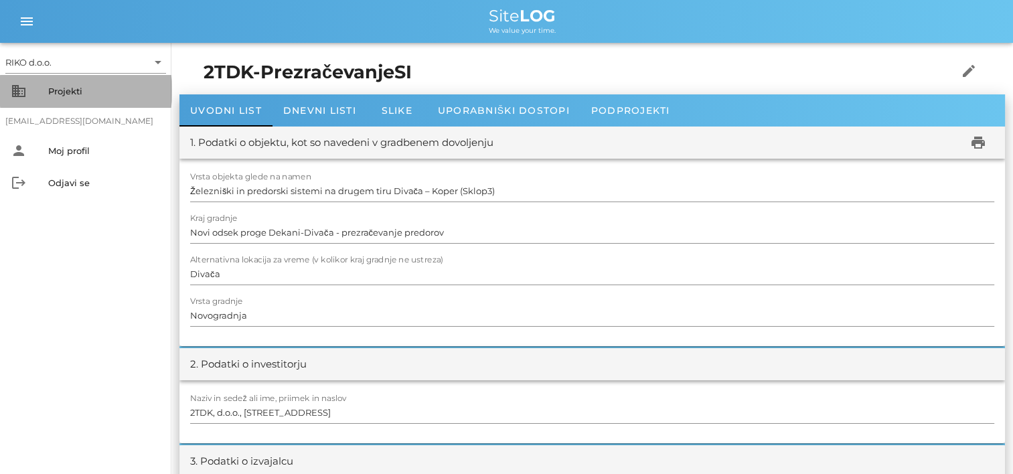
click at [51, 86] on div "Projekti" at bounding box center [104, 91] width 112 height 11
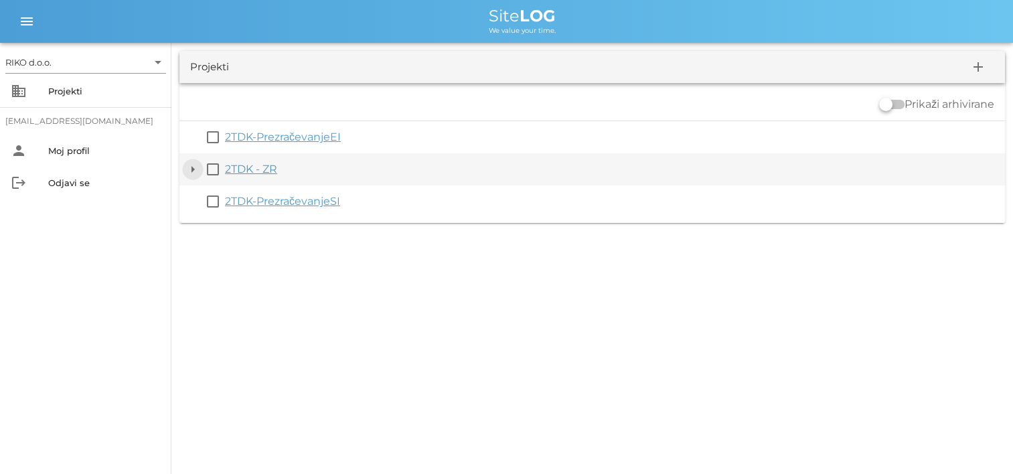
click at [193, 170] on button "arrow_drop_down" at bounding box center [193, 169] width 16 height 16
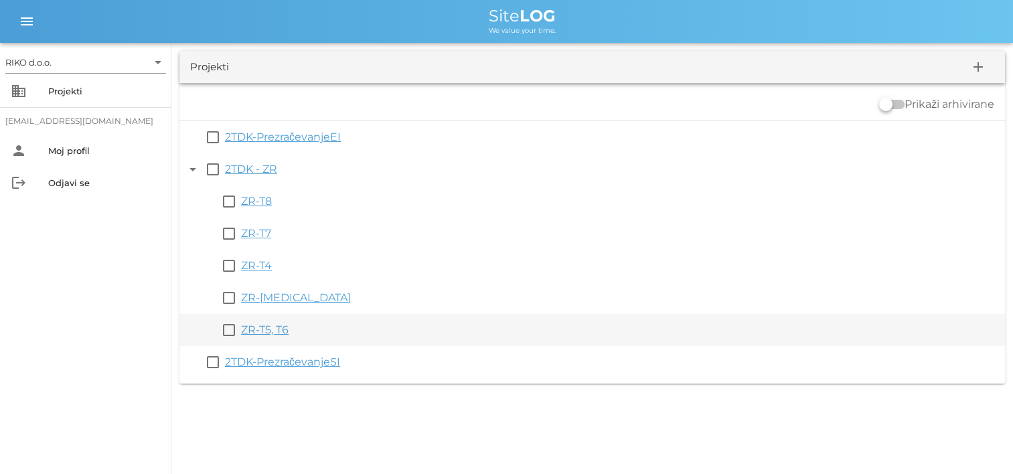
click at [268, 335] on link "ZR-T5, T6" at bounding box center [265, 329] width 48 height 13
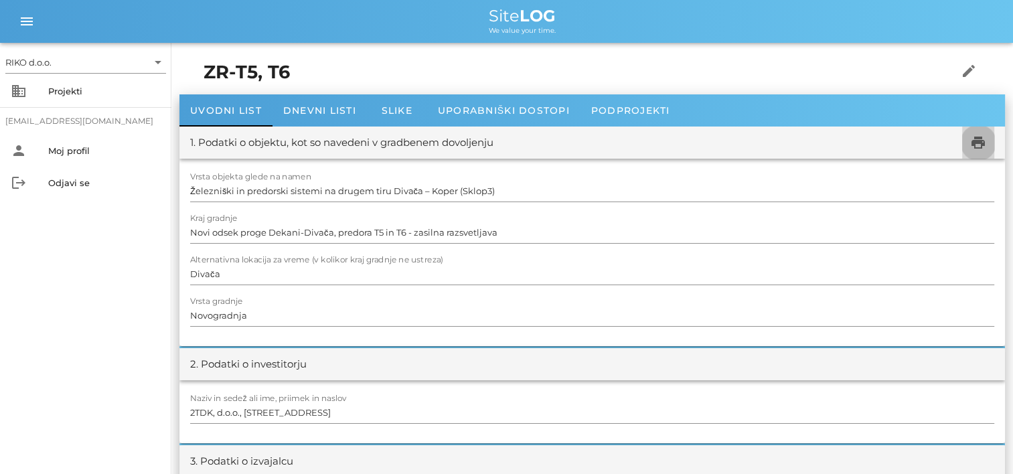
click at [985, 141] on span "print" at bounding box center [978, 143] width 32 height 16
click at [296, 106] on span "Dnevni listi" at bounding box center [319, 110] width 73 height 12
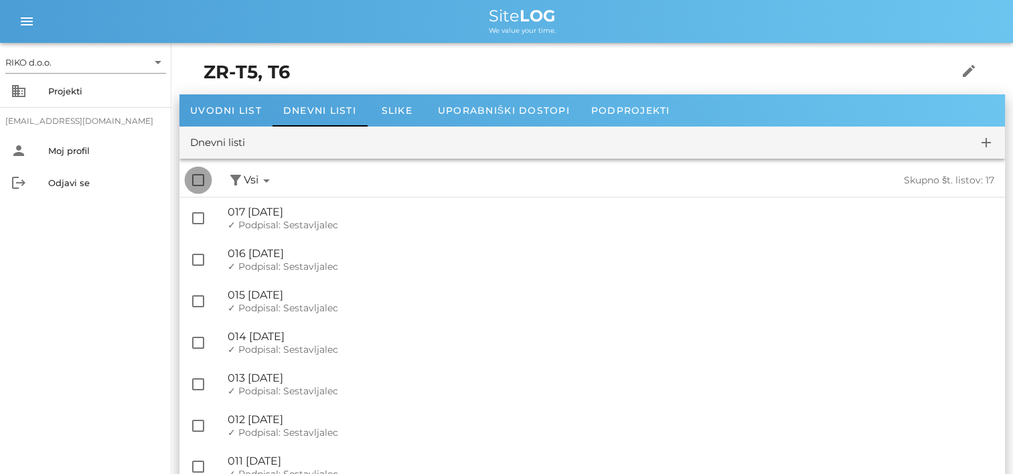
click at [194, 182] on div at bounding box center [198, 180] width 23 height 23
checkbox input "true"
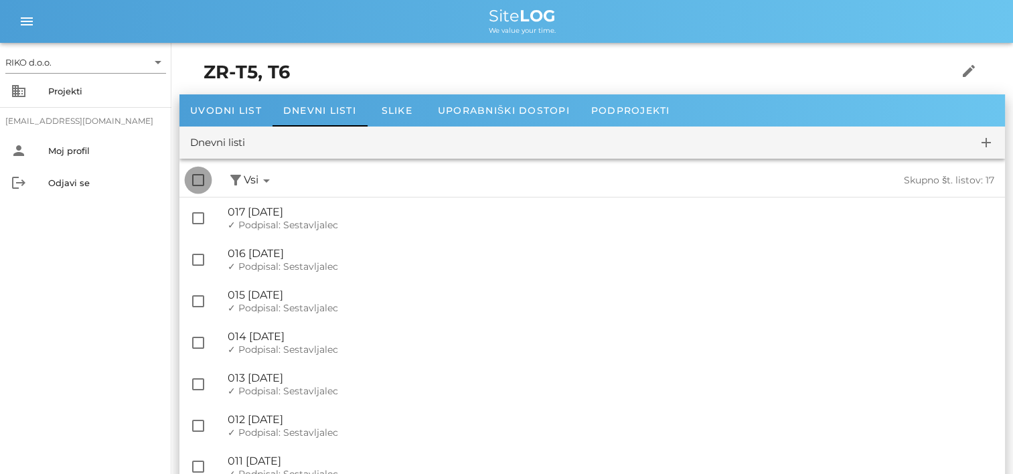
checkbox input "true"
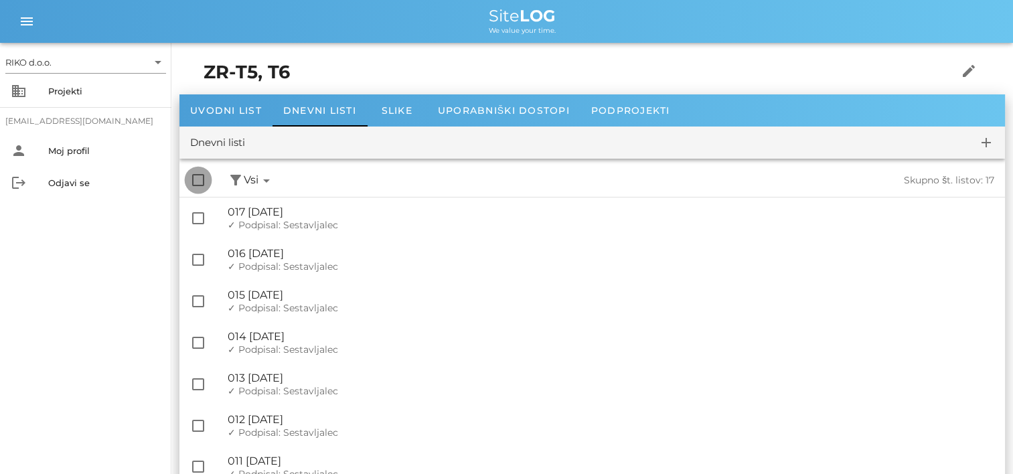
checkbox input "true"
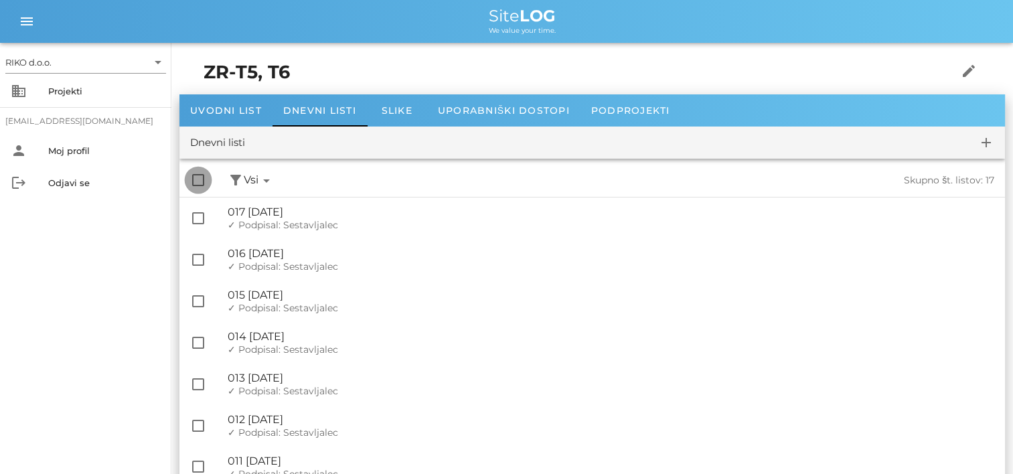
checkbox input "true"
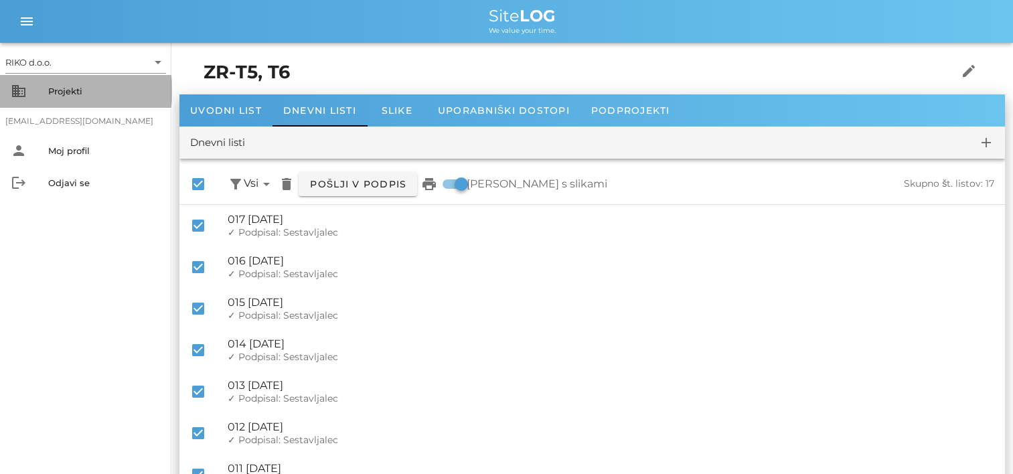
click at [53, 84] on div "Projekti" at bounding box center [104, 90] width 112 height 21
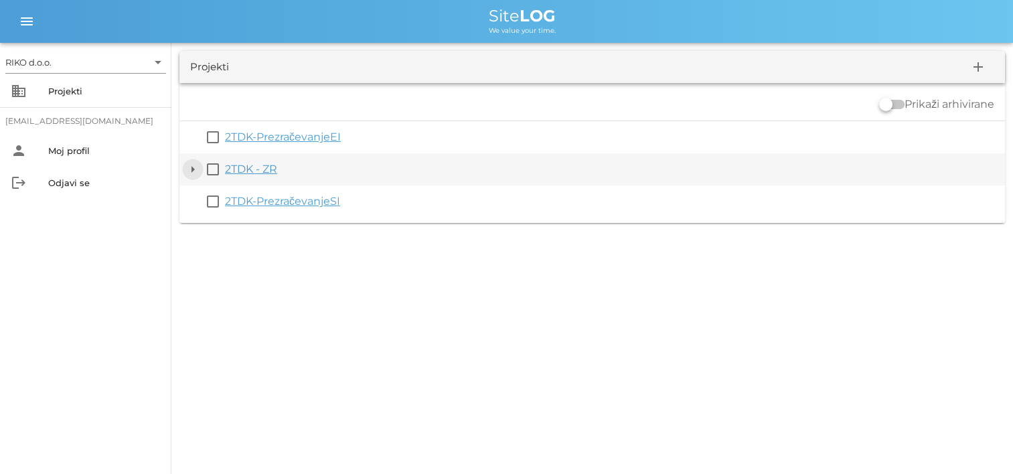
click at [191, 166] on button "arrow_drop_down" at bounding box center [193, 169] width 16 height 16
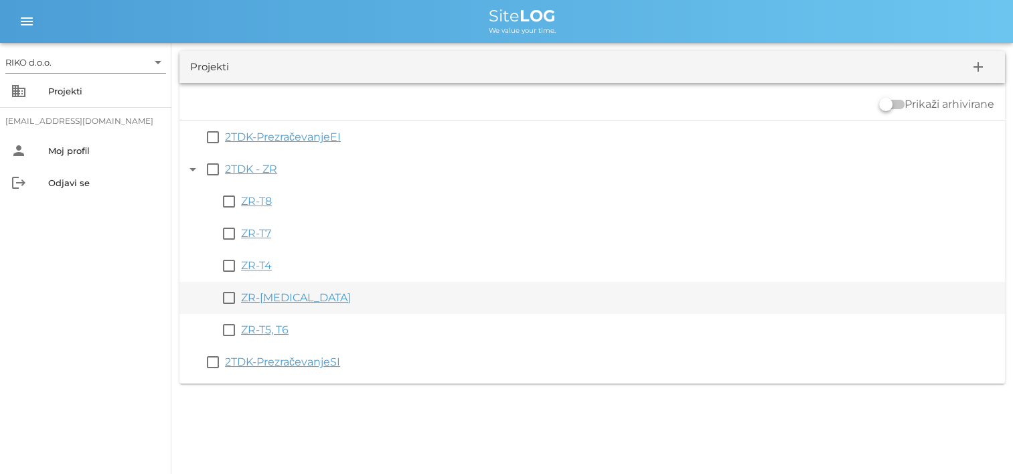
click at [268, 297] on link "ZR-[MEDICAL_DATA]" at bounding box center [296, 297] width 110 height 13
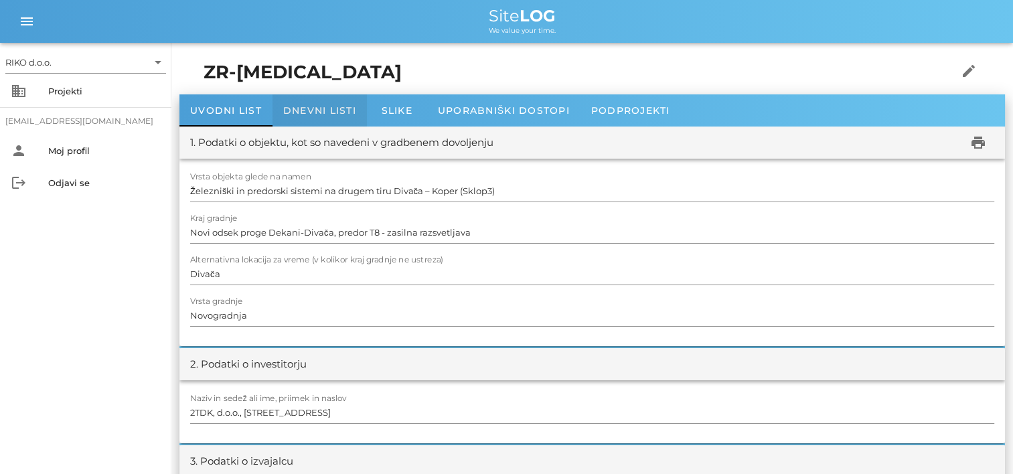
click at [322, 107] on span "Dnevni listi" at bounding box center [319, 110] width 73 height 12
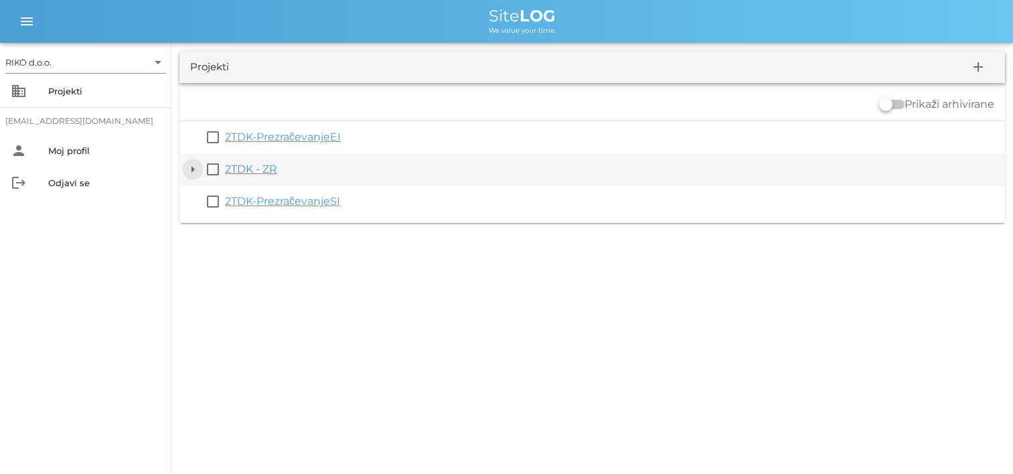
click at [189, 168] on button "arrow_drop_down" at bounding box center [193, 169] width 16 height 16
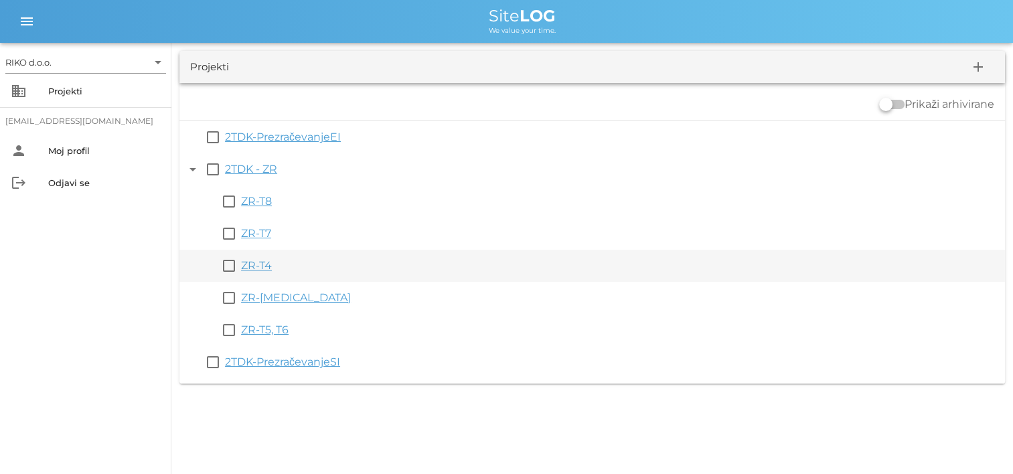
click at [268, 270] on link "ZR-T4" at bounding box center [256, 265] width 31 height 13
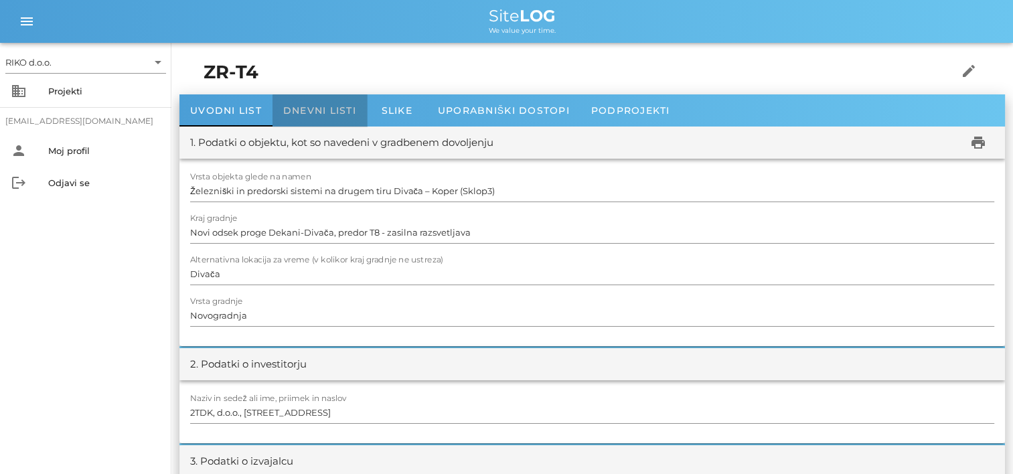
click at [315, 102] on div "Dnevni listi" at bounding box center [319, 110] width 94 height 32
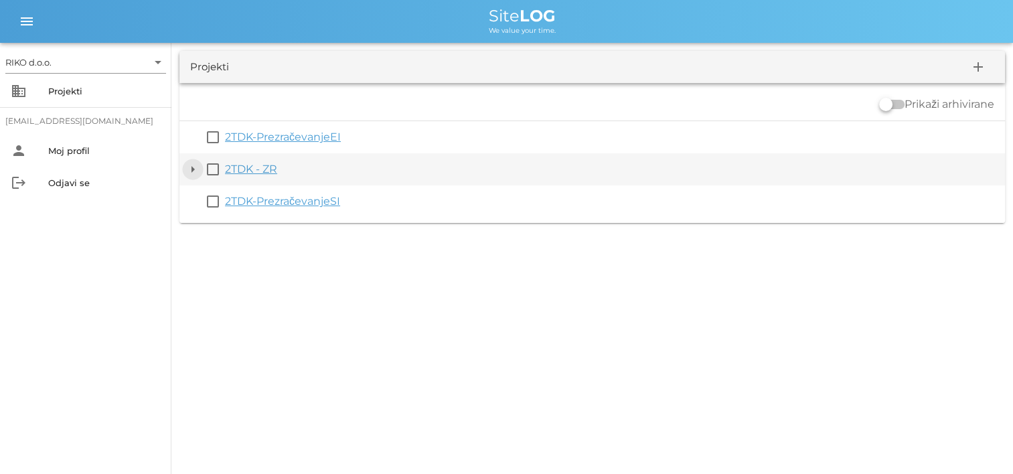
click at [191, 168] on button "arrow_drop_down" at bounding box center [193, 169] width 16 height 16
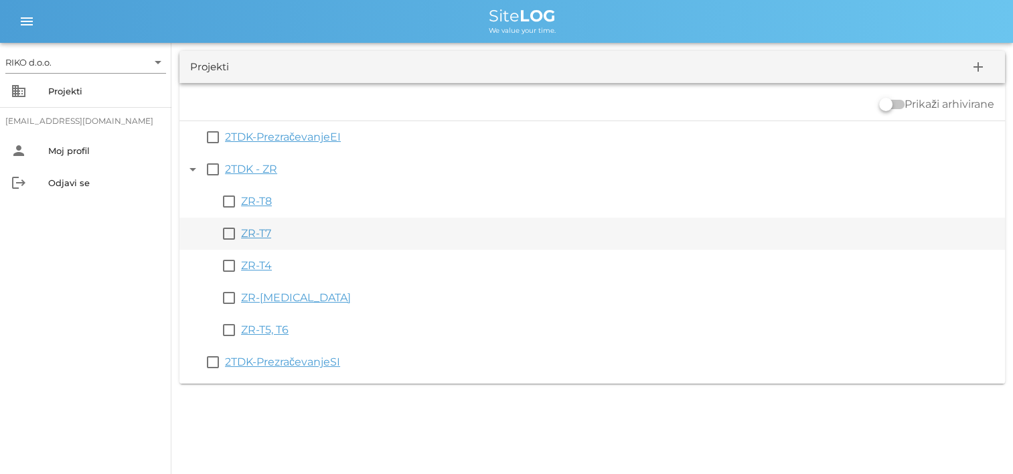
click at [264, 232] on link "ZR-T7" at bounding box center [256, 233] width 30 height 13
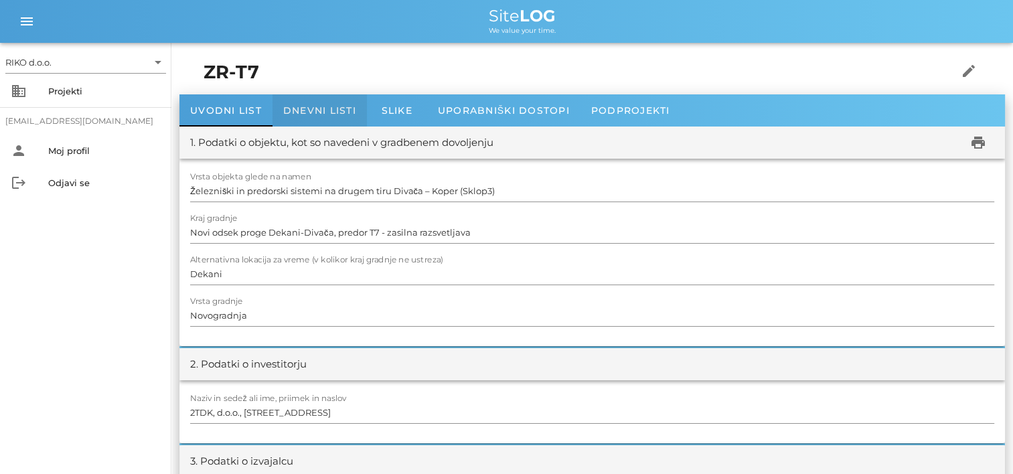
click at [339, 109] on span "Dnevni listi" at bounding box center [319, 110] width 73 height 12
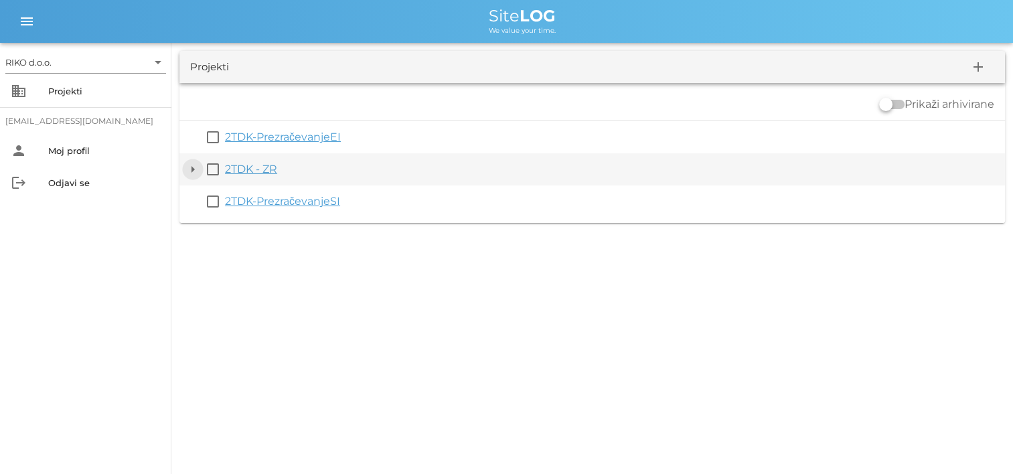
click at [197, 166] on button "arrow_drop_down" at bounding box center [193, 169] width 16 height 16
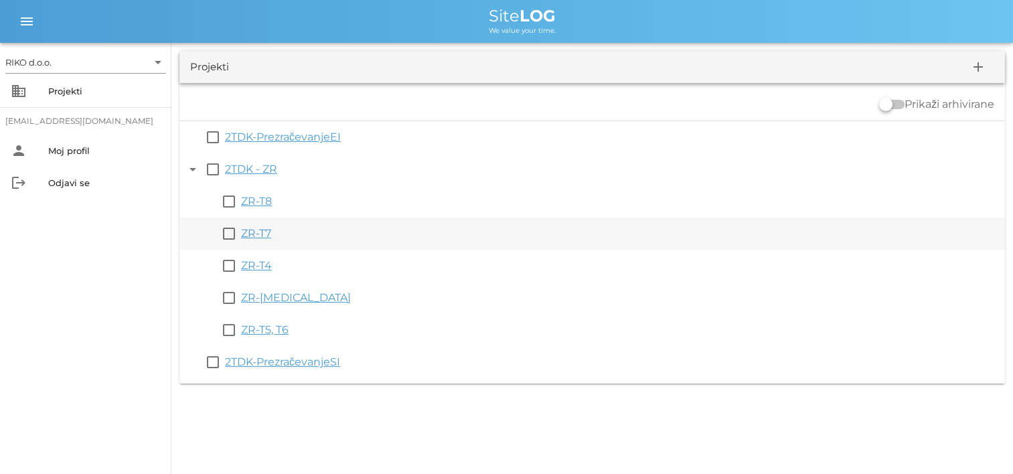
click at [262, 228] on link "ZR-T7" at bounding box center [256, 233] width 30 height 13
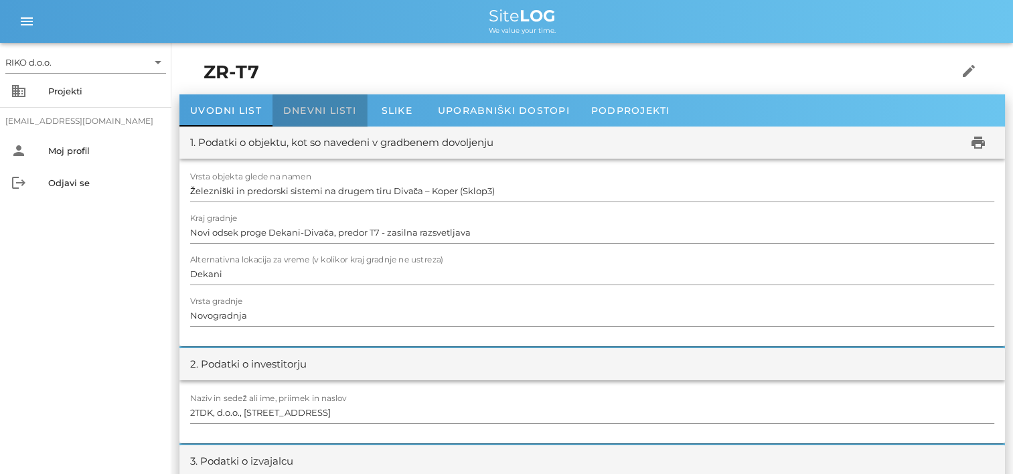
click at [314, 114] on span "Dnevni listi" at bounding box center [319, 110] width 73 height 12
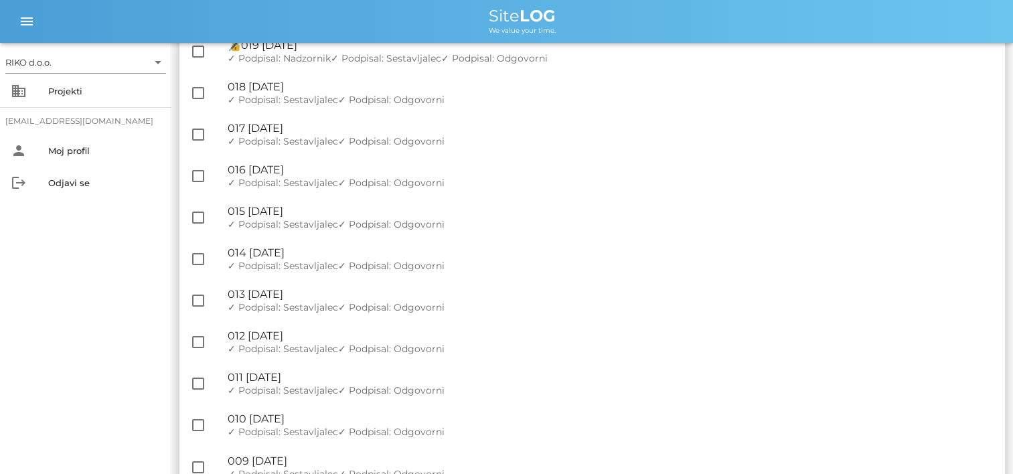
scroll to position [1724, 0]
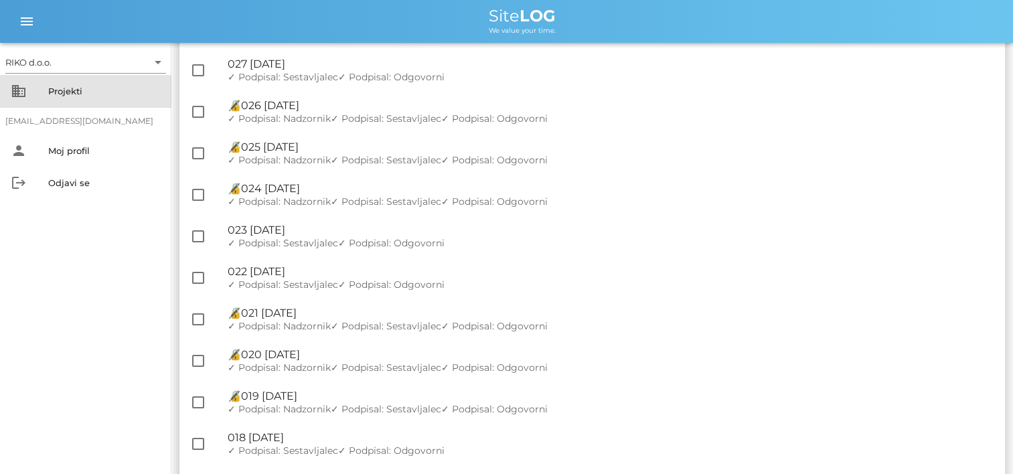
click at [64, 83] on div "Projekti" at bounding box center [104, 90] width 112 height 21
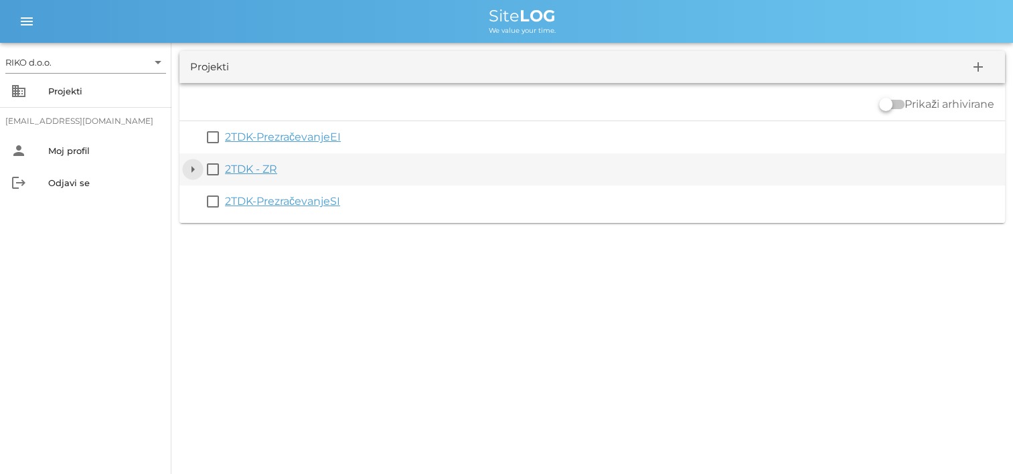
click at [187, 174] on button "arrow_drop_down" at bounding box center [193, 169] width 16 height 16
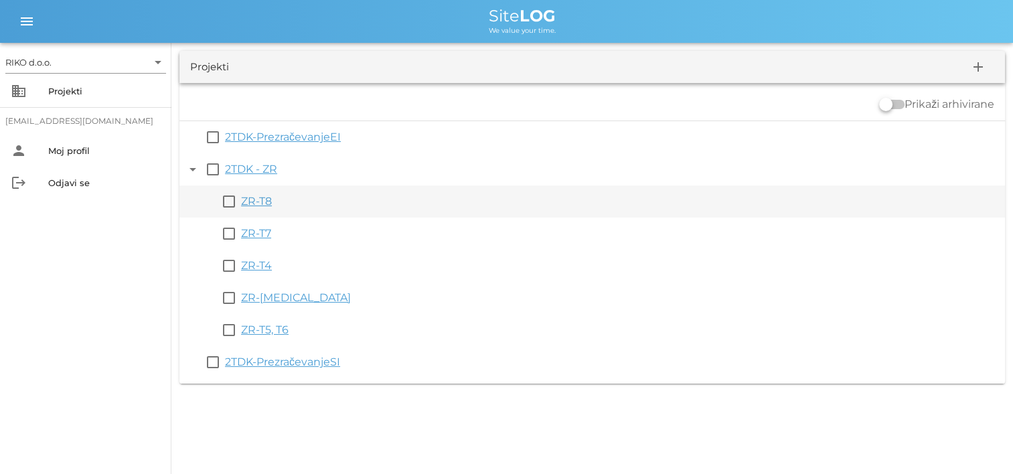
click at [270, 201] on link "ZR-T8" at bounding box center [256, 201] width 31 height 13
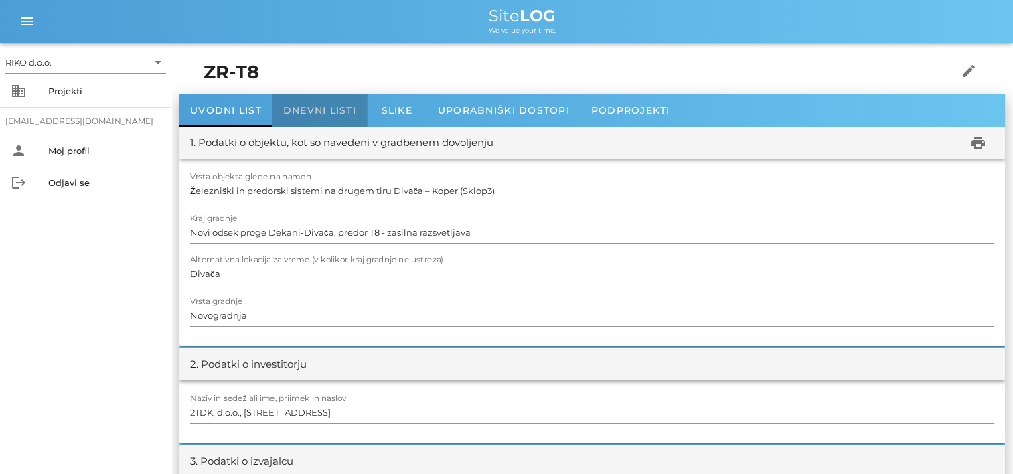
click at [317, 111] on span "Dnevni listi" at bounding box center [319, 110] width 73 height 12
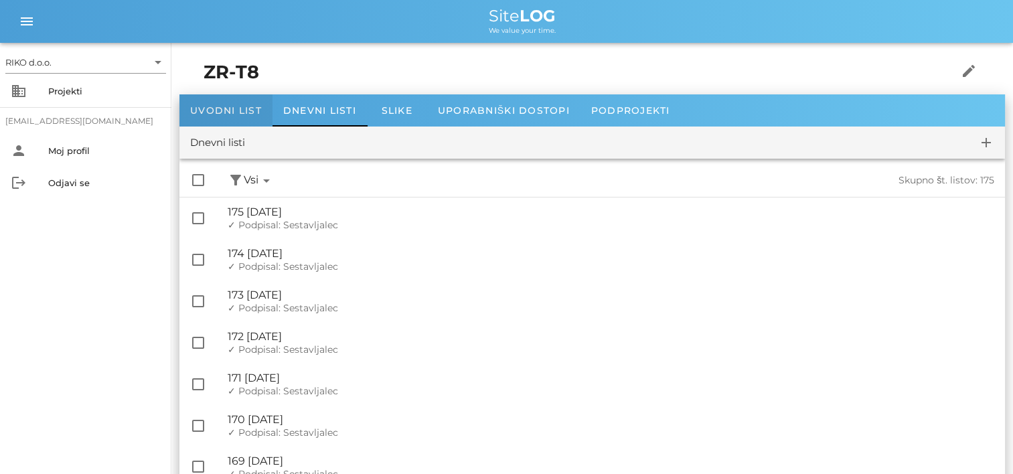
click at [233, 112] on span "Uvodni list" at bounding box center [226, 110] width 72 height 12
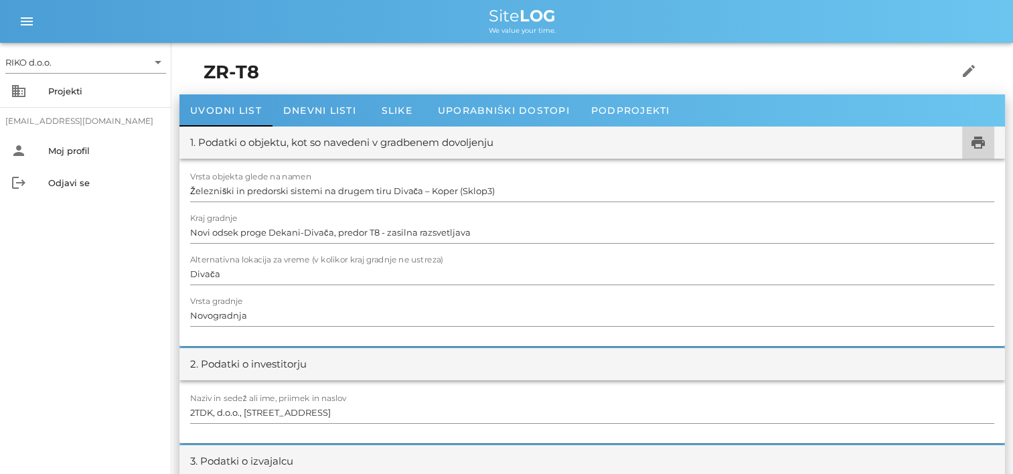
click at [978, 139] on icon "print" at bounding box center [978, 143] width 16 height 16
click at [317, 96] on div "Dnevni listi" at bounding box center [319, 110] width 94 height 32
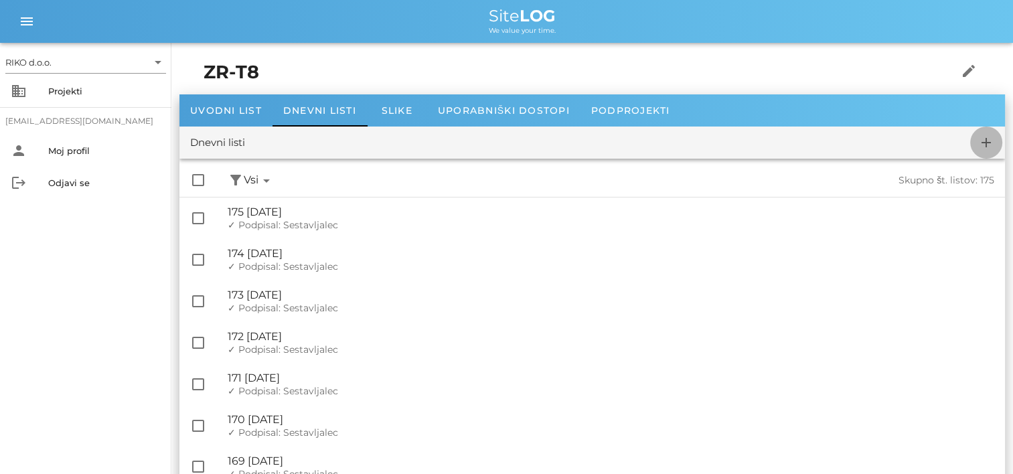
click at [989, 145] on icon "add" at bounding box center [986, 143] width 16 height 16
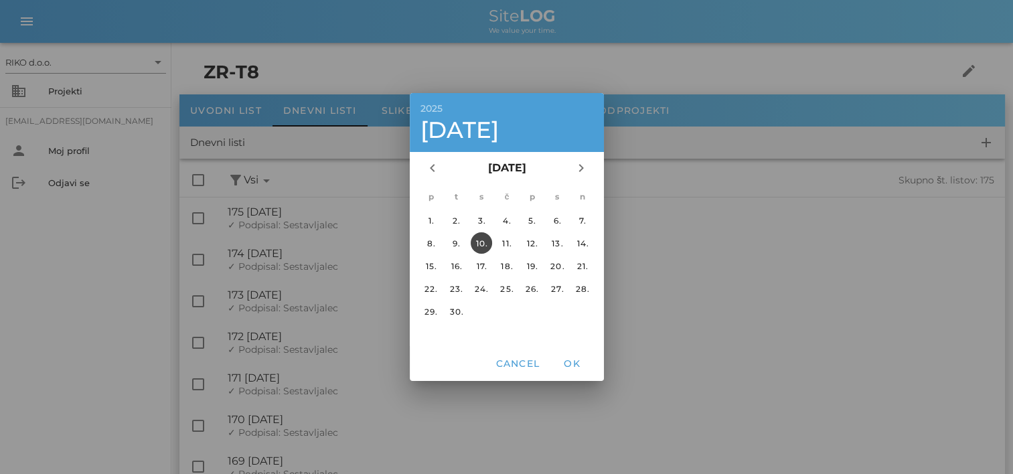
click at [683, 172] on div at bounding box center [506, 237] width 1013 height 474
click at [520, 361] on span "Cancel" at bounding box center [517, 363] width 45 height 12
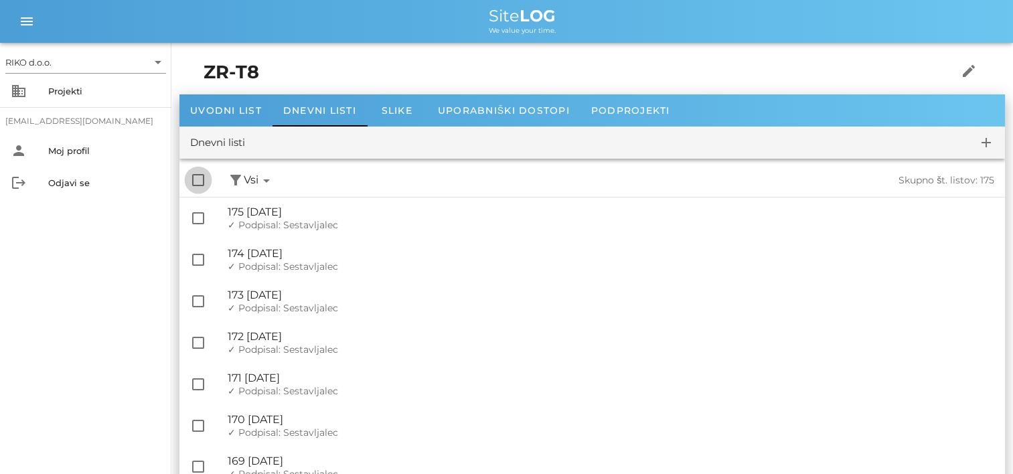
click at [188, 186] on div at bounding box center [198, 180] width 23 height 23
checkbox input "true"
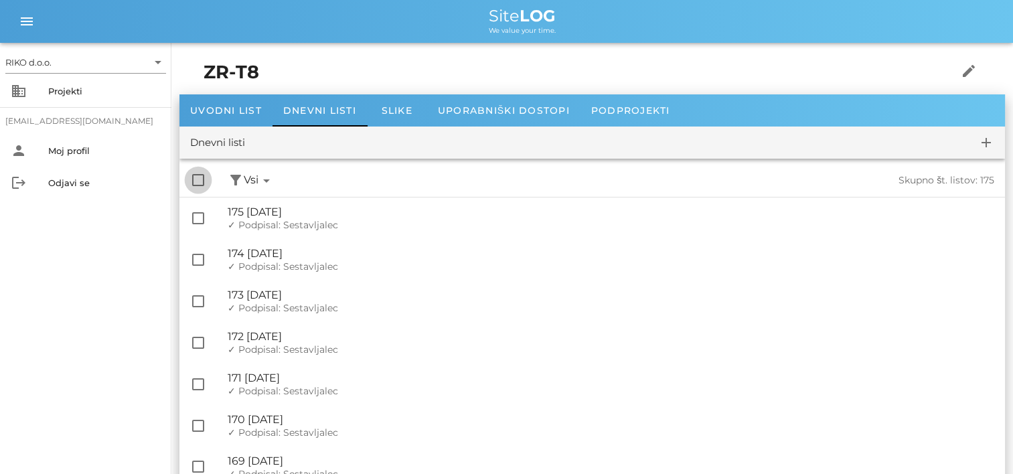
checkbox input "true"
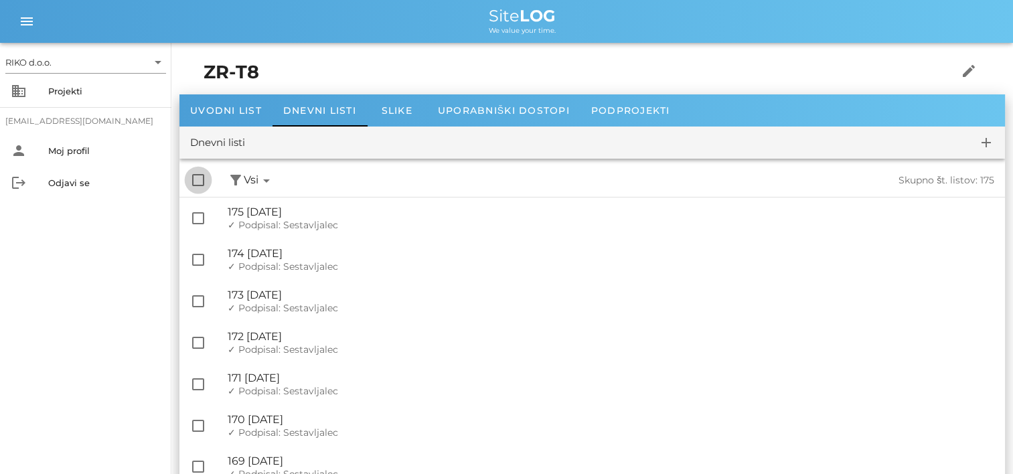
checkbox input "true"
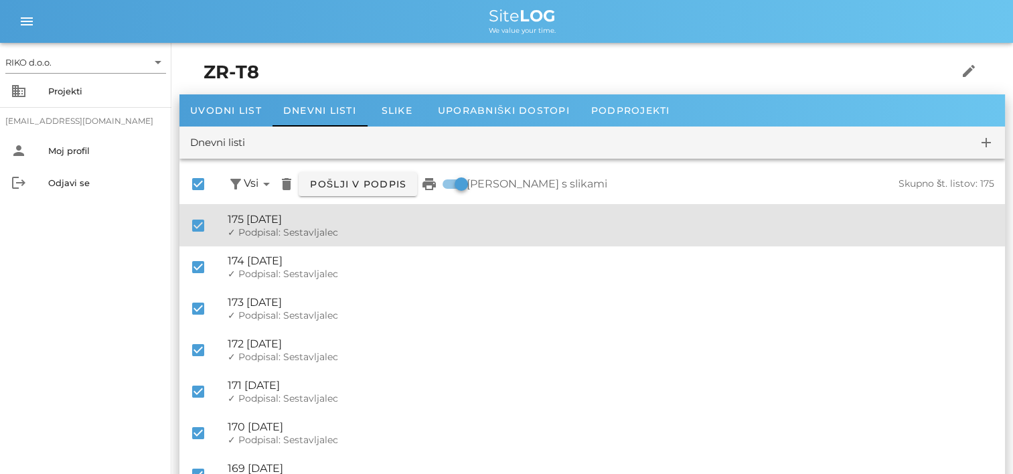
click at [200, 224] on div at bounding box center [198, 225] width 23 height 23
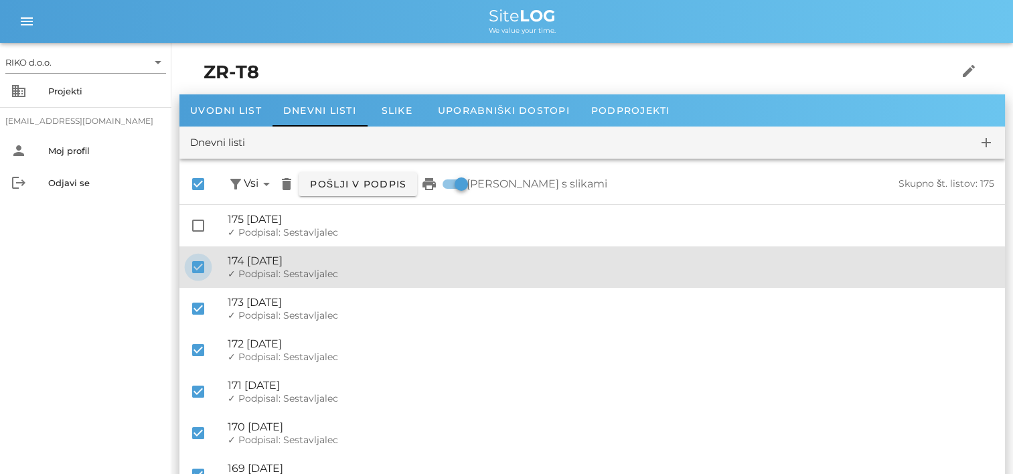
click at [201, 266] on div at bounding box center [198, 267] width 23 height 23
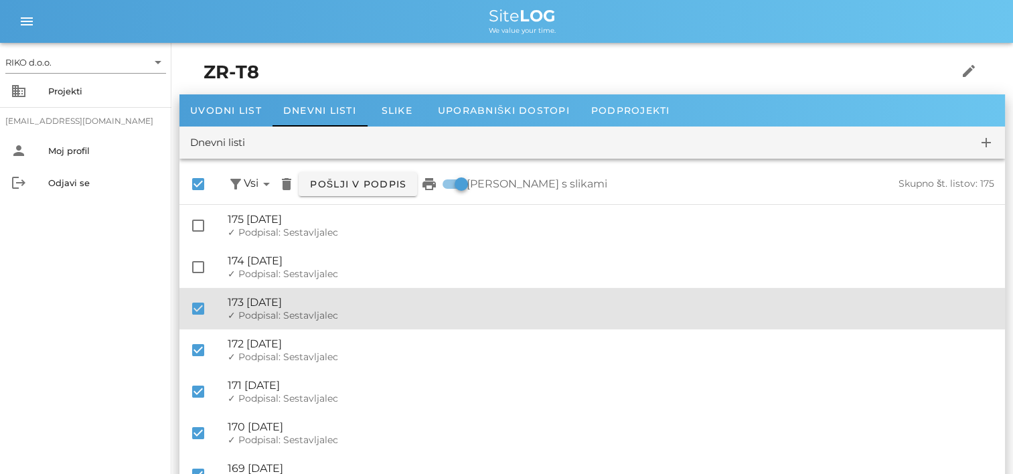
click at [188, 324] on div "check_box 🔏 173 [DATE] ✓ Podpisal: Nadzornik ✓ Podpisal: Sestavljalec ✓ Podpisa…" at bounding box center [591, 309] width 825 height 42
click at [198, 314] on div at bounding box center [198, 308] width 23 height 23
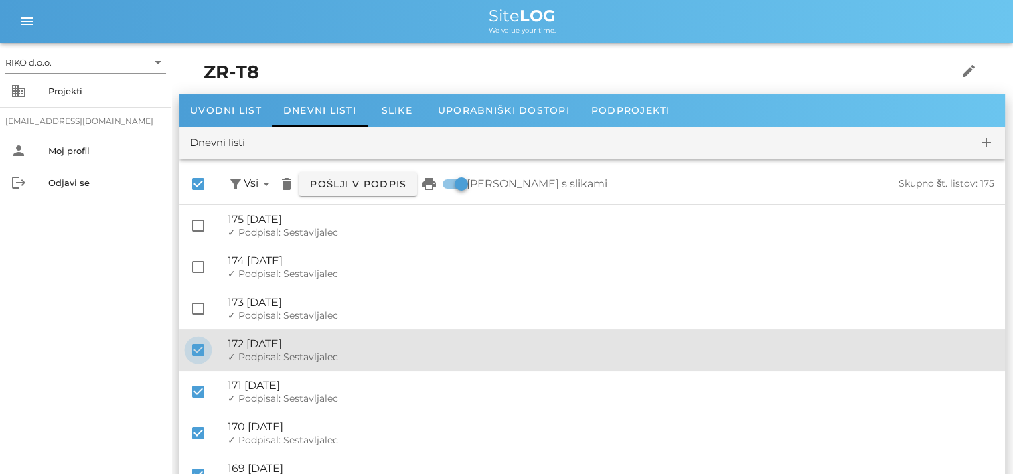
click at [198, 359] on div at bounding box center [198, 350] width 23 height 23
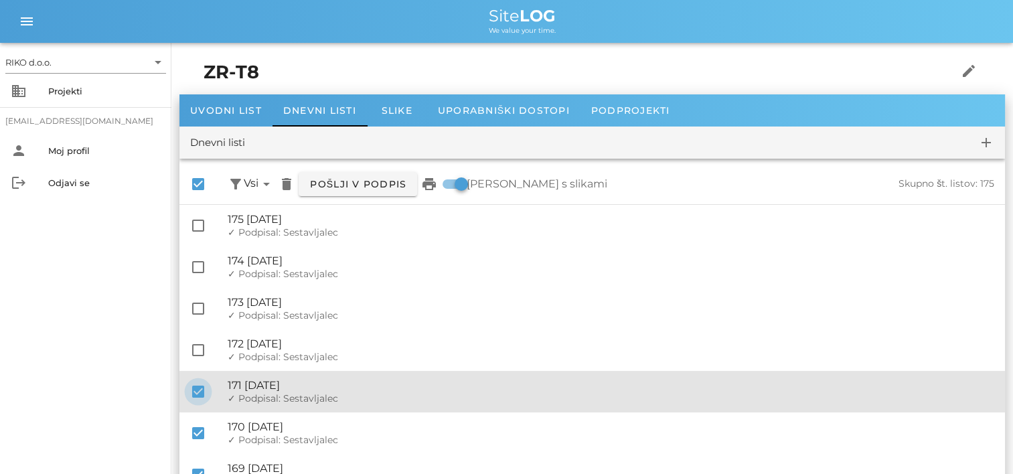
click at [198, 384] on div at bounding box center [198, 391] width 23 height 23
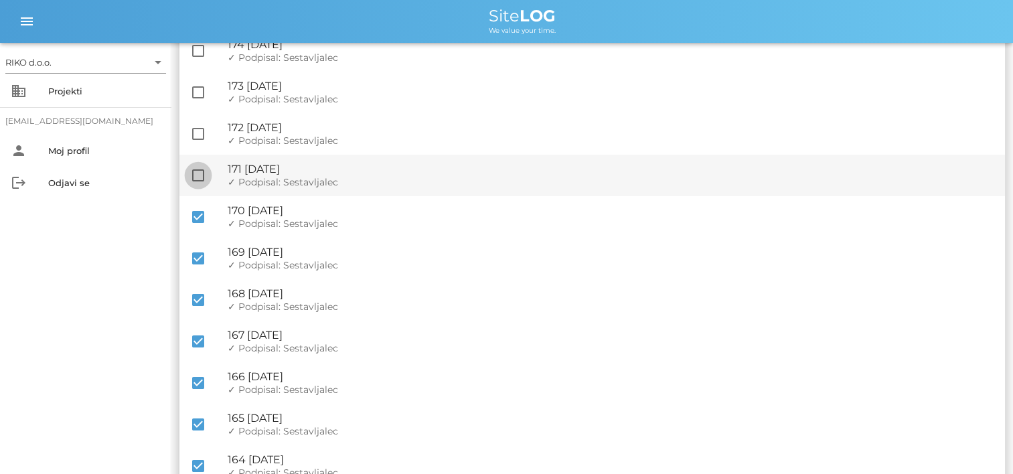
scroll to position [243, 0]
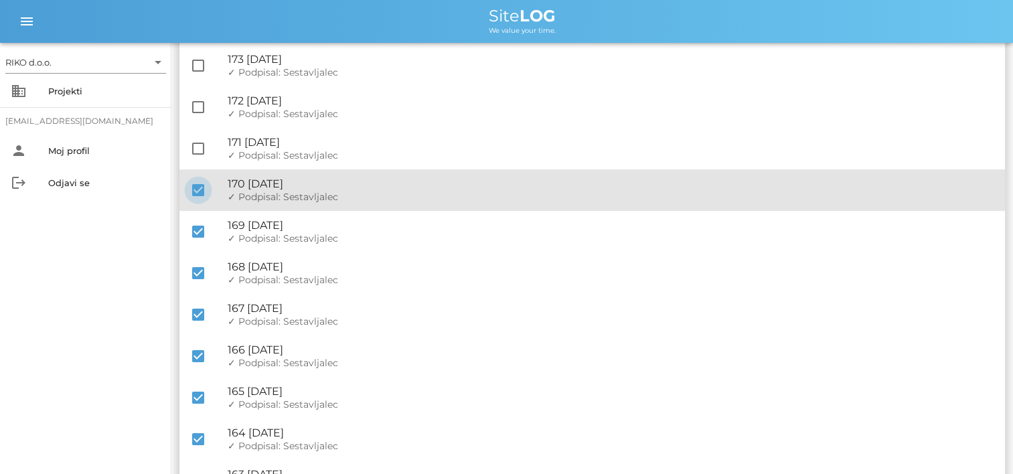
click at [195, 192] on div at bounding box center [198, 190] width 23 height 23
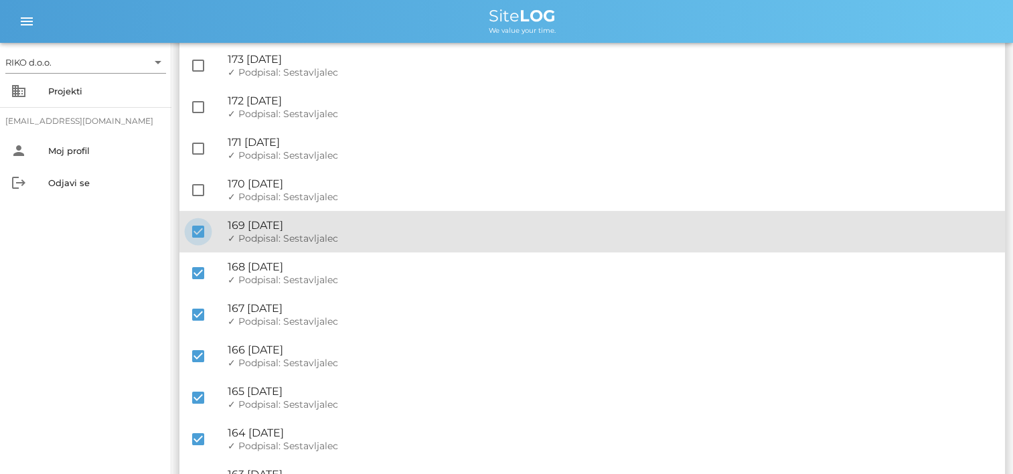
click at [197, 230] on div at bounding box center [198, 231] width 23 height 23
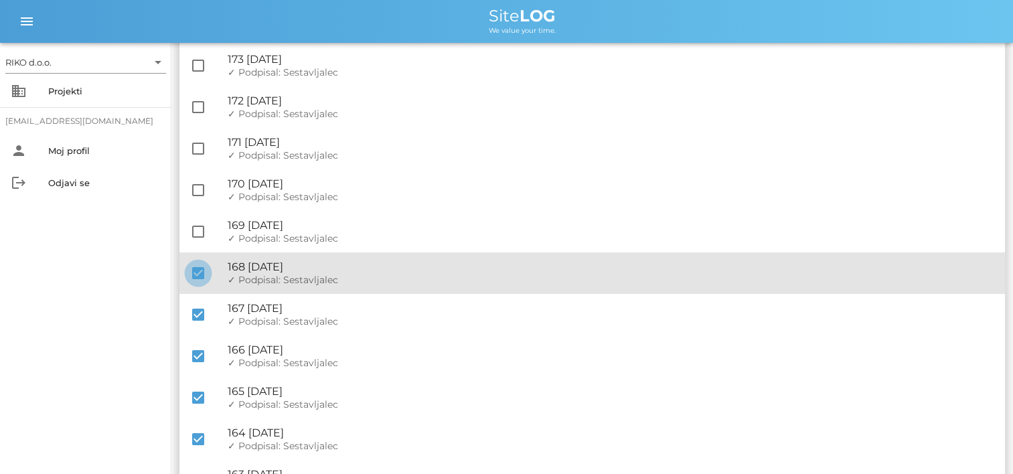
click at [205, 283] on div at bounding box center [198, 273] width 23 height 23
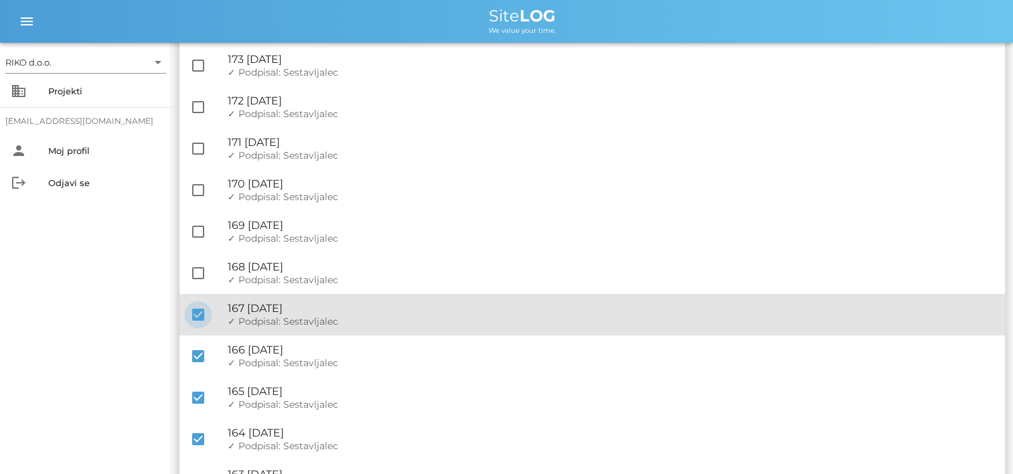
click at [198, 316] on div at bounding box center [198, 314] width 23 height 23
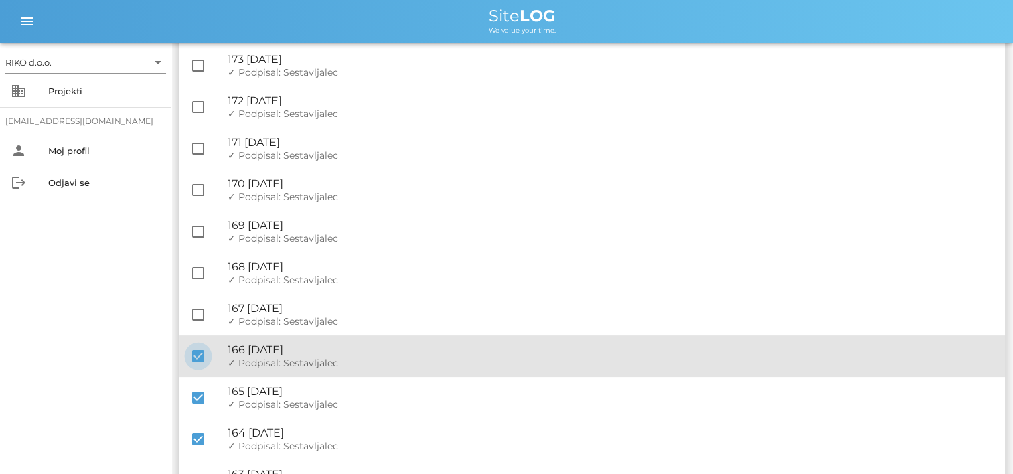
click at [196, 364] on div at bounding box center [198, 356] width 23 height 23
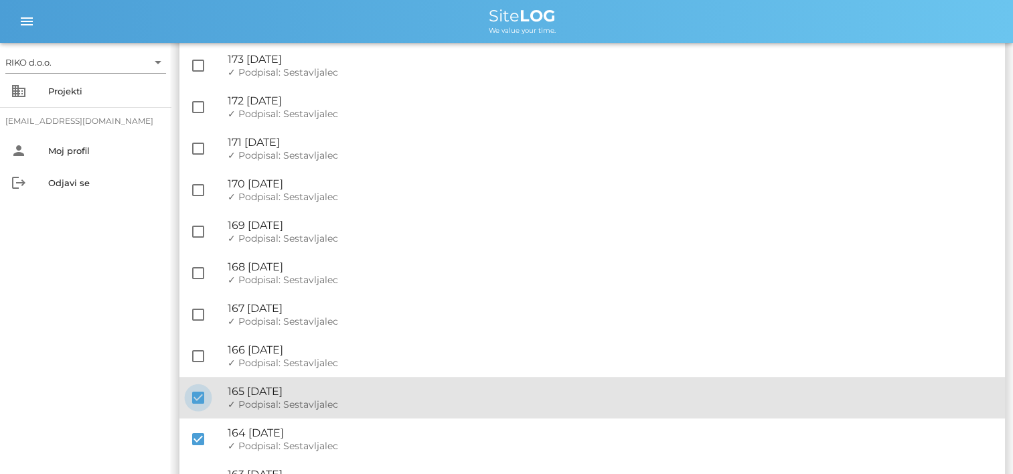
click at [198, 396] on div at bounding box center [198, 397] width 23 height 23
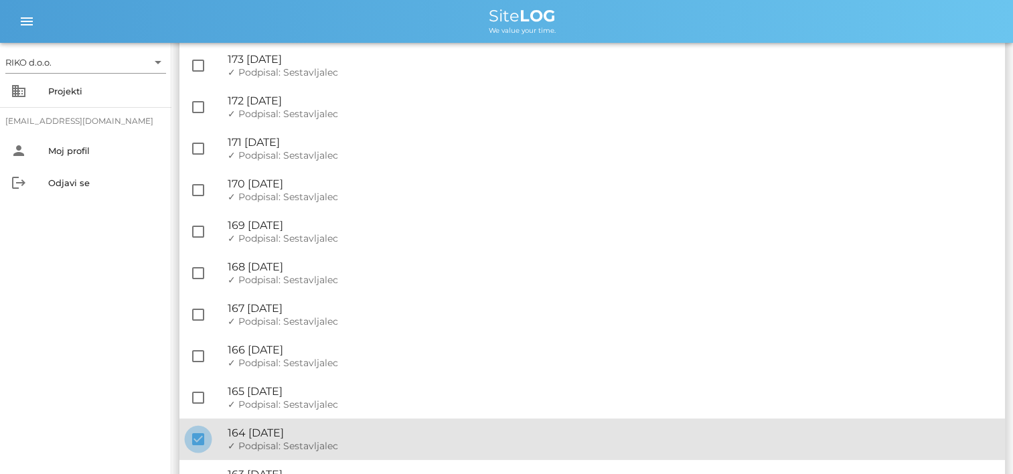
click at [195, 428] on div at bounding box center [198, 439] width 23 height 23
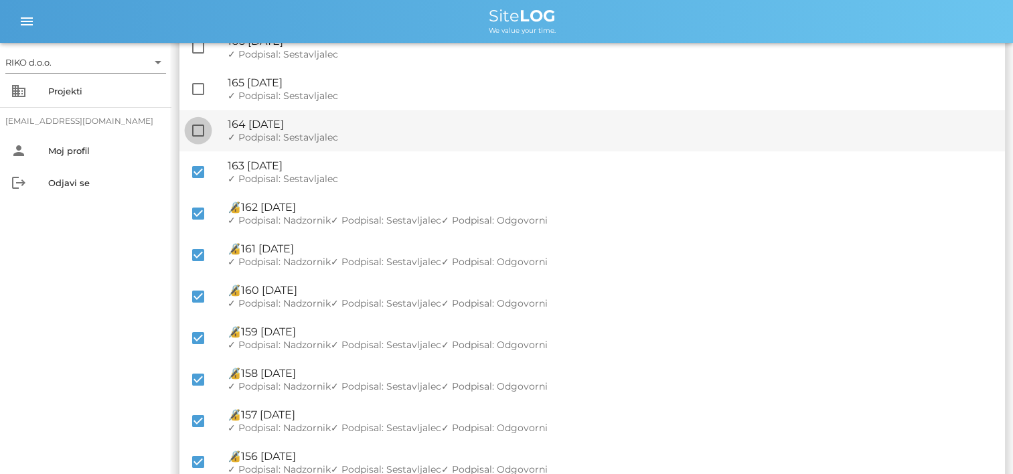
scroll to position [605, 0]
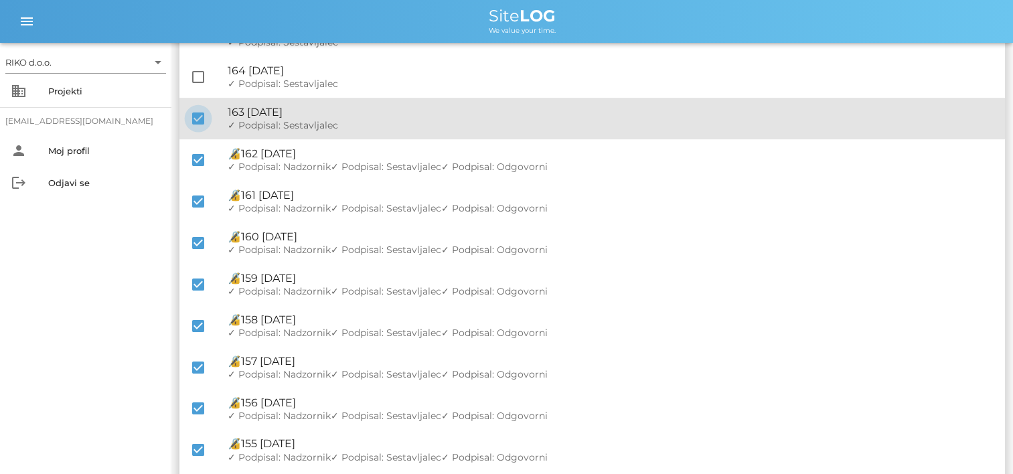
click at [195, 118] on div at bounding box center [198, 118] width 23 height 23
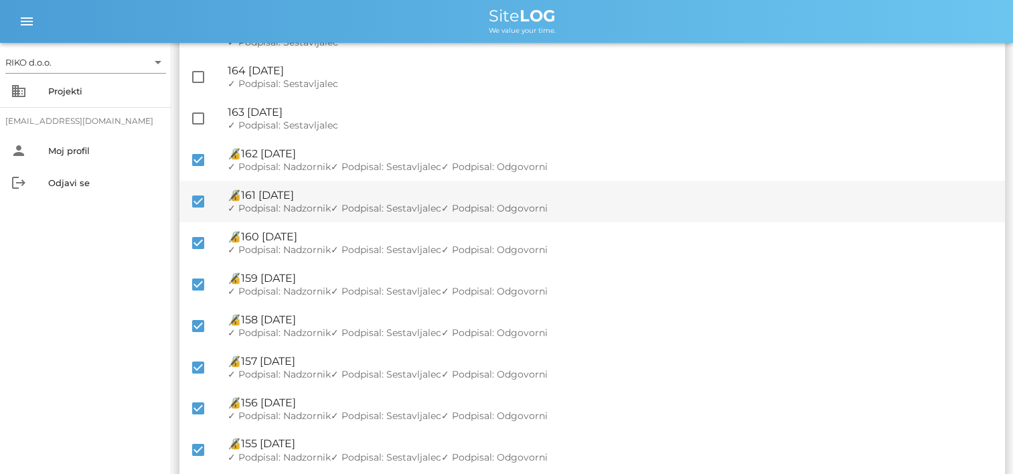
scroll to position [0, 0]
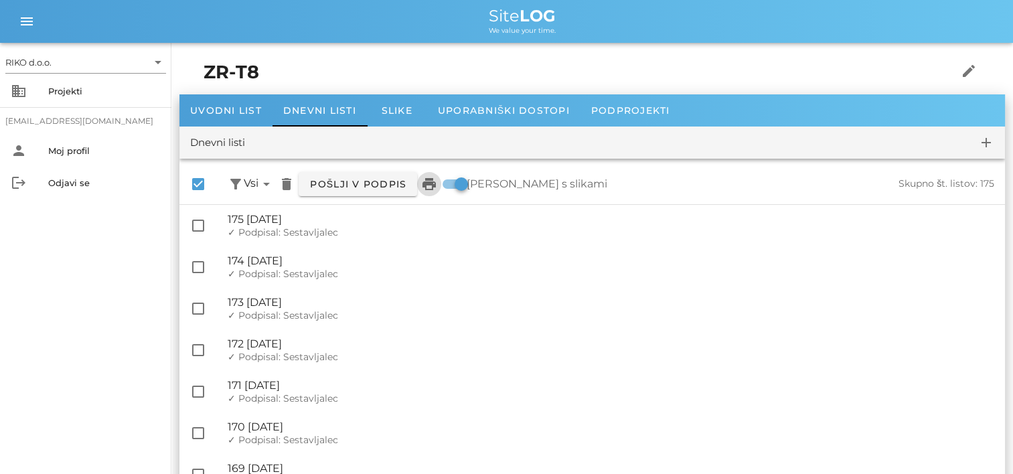
click at [437, 182] on icon "print" at bounding box center [429, 184] width 16 height 16
